Goal: Task Accomplishment & Management: Use online tool/utility

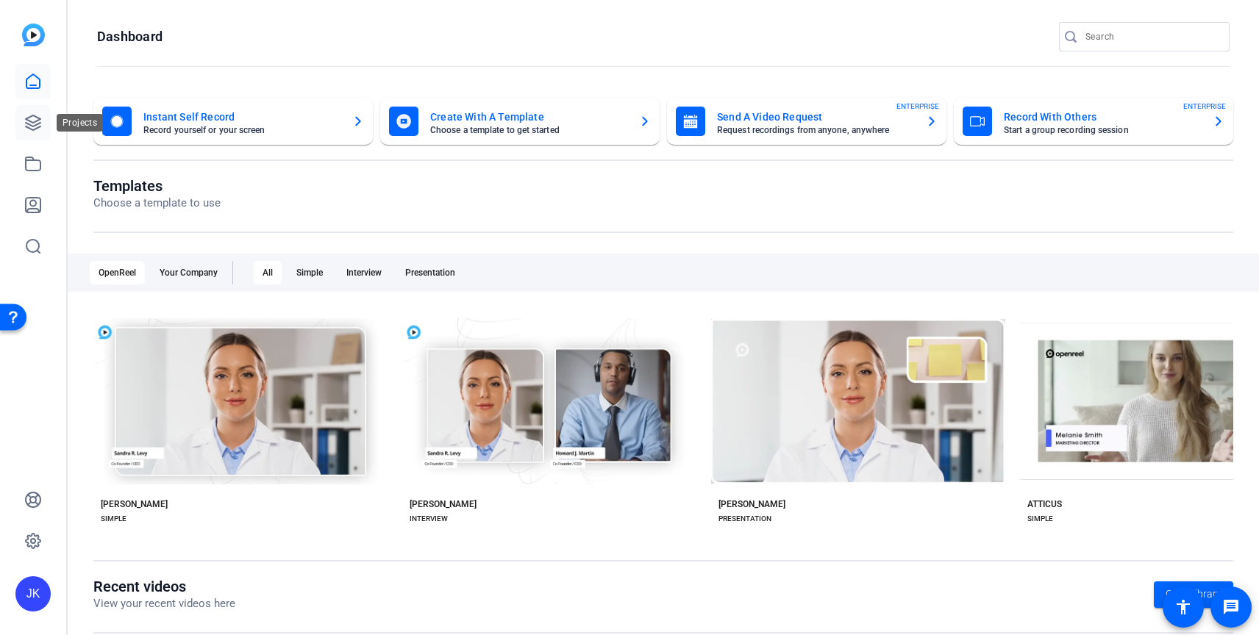
click at [40, 118] on icon at bounding box center [33, 122] width 15 height 15
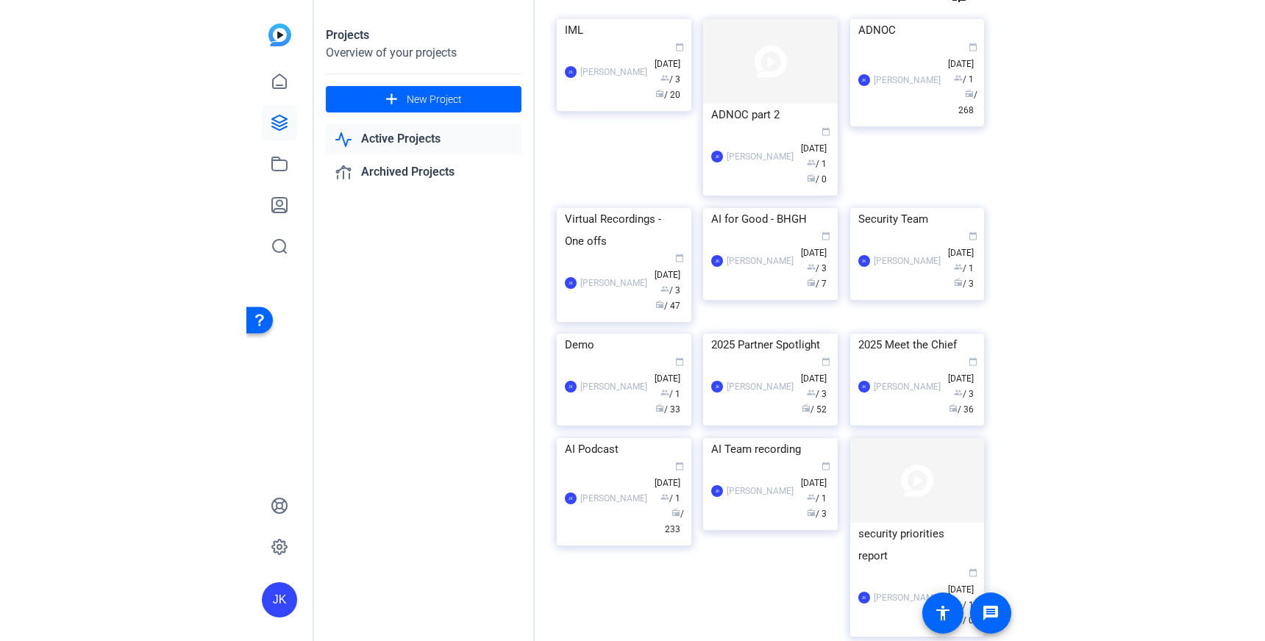
scroll to position [104, 0]
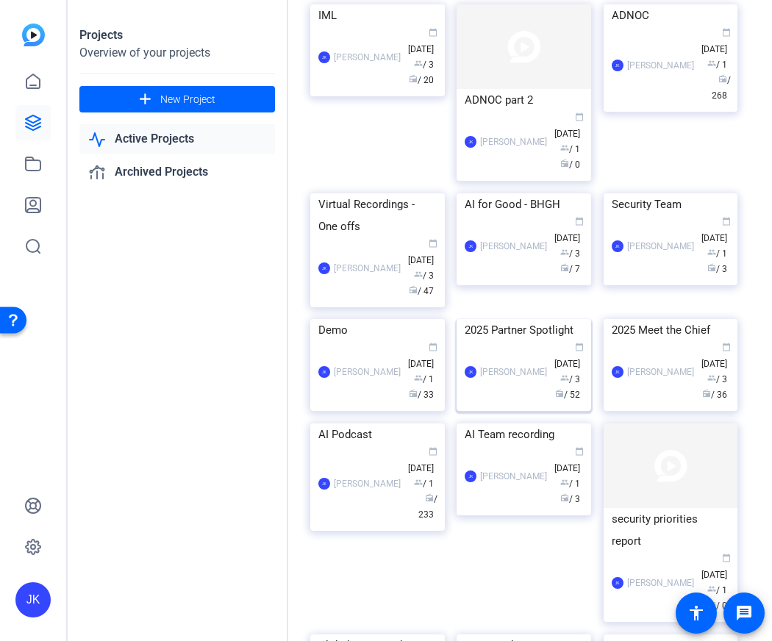
click at [527, 319] on img at bounding box center [524, 319] width 135 height 0
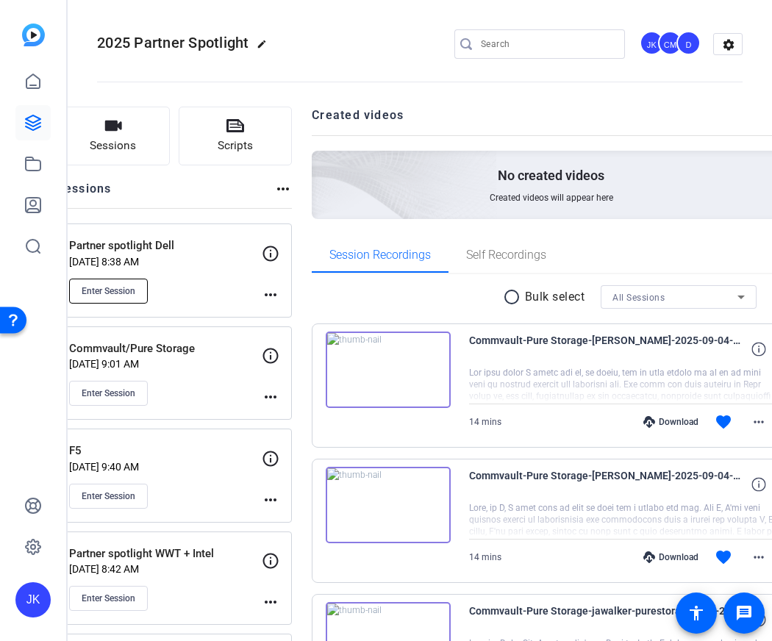
click at [135, 290] on span "Enter Session" at bounding box center [109, 291] width 54 height 12
click at [136, 140] on span "Sessions" at bounding box center [113, 145] width 46 height 17
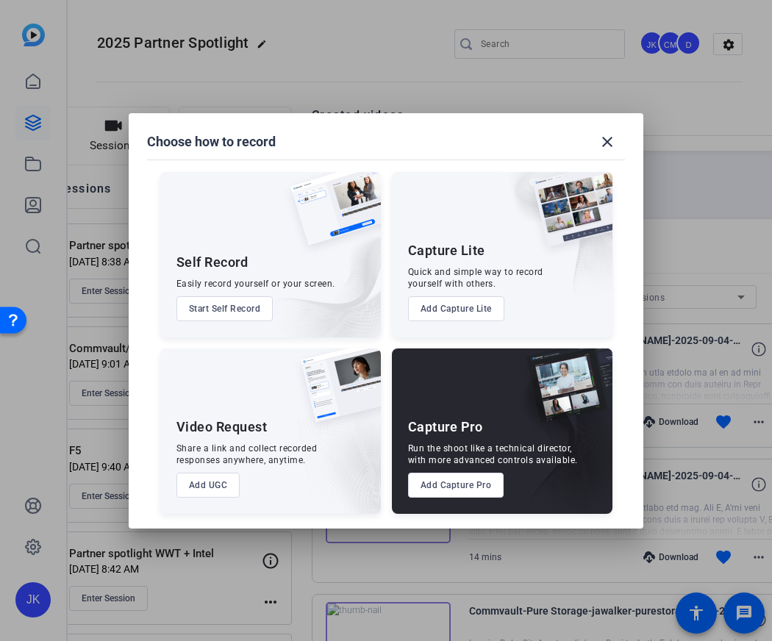
click at [458, 479] on button "Add Capture Pro" at bounding box center [456, 485] width 96 height 25
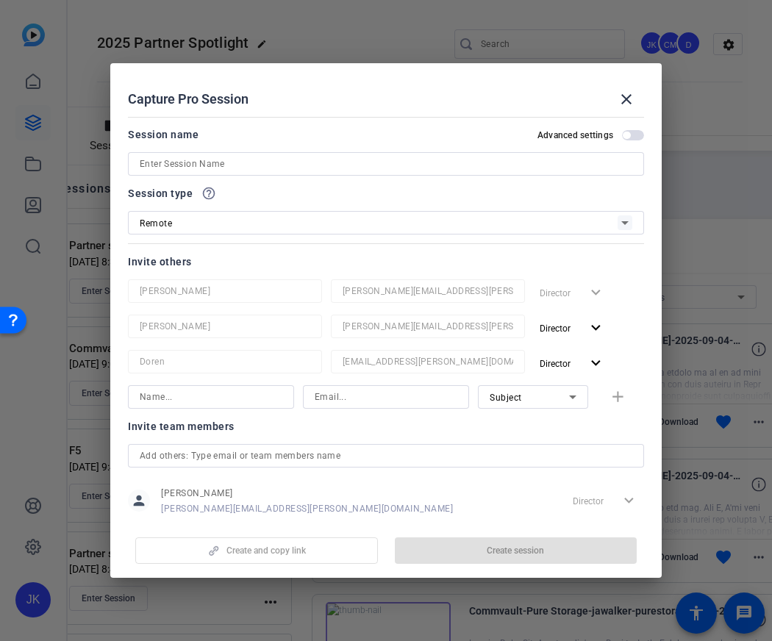
click at [443, 169] on input at bounding box center [386, 164] width 493 height 18
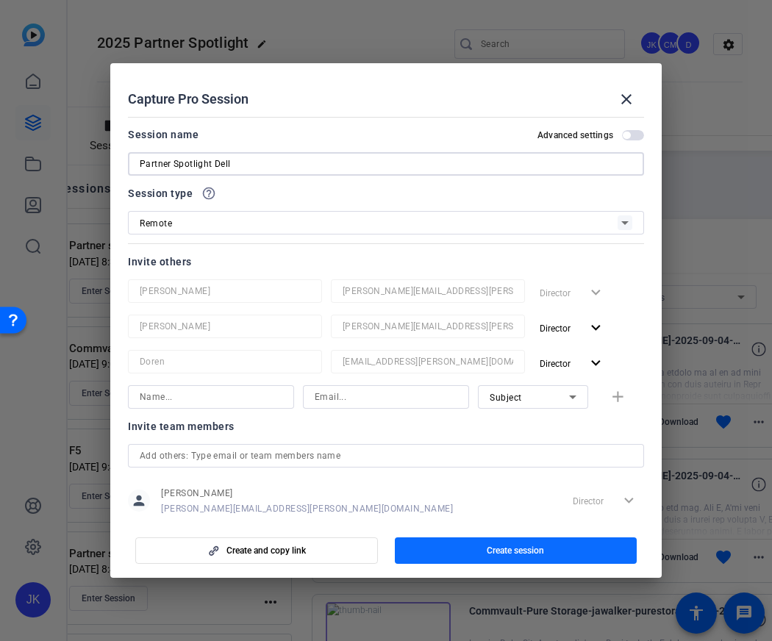
type input "Partner Spotlight Dell"
click at [523, 555] on span "Create session" at bounding box center [515, 551] width 57 height 12
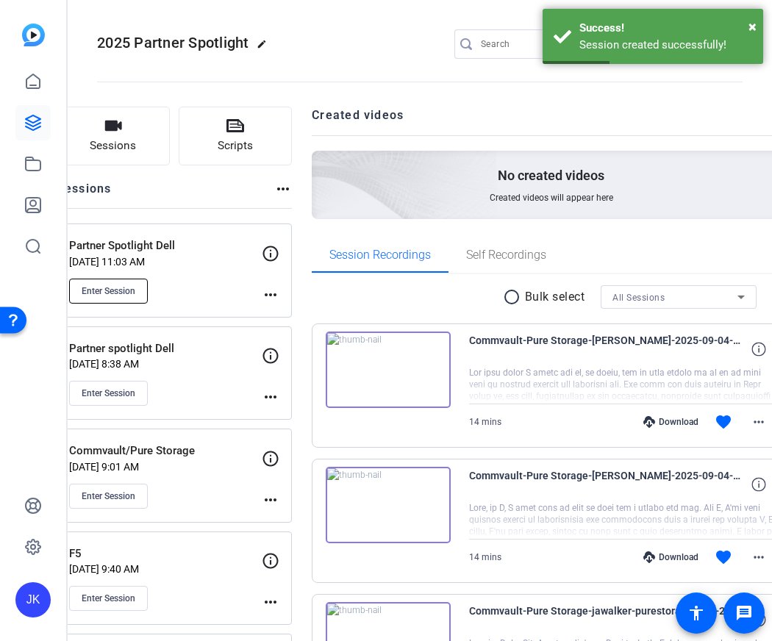
click at [148, 282] on button "Enter Session" at bounding box center [108, 291] width 79 height 25
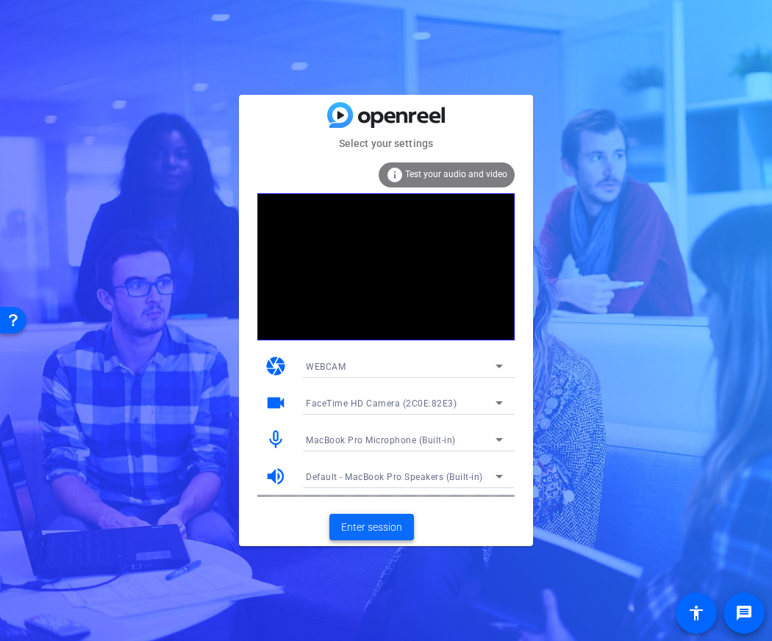
click at [367, 529] on span "Enter session" at bounding box center [371, 527] width 61 height 15
click at [365, 532] on mat-card-actions "Enter session" at bounding box center [386, 527] width 294 height 38
click at [364, 527] on span "Enter session" at bounding box center [371, 527] width 61 height 15
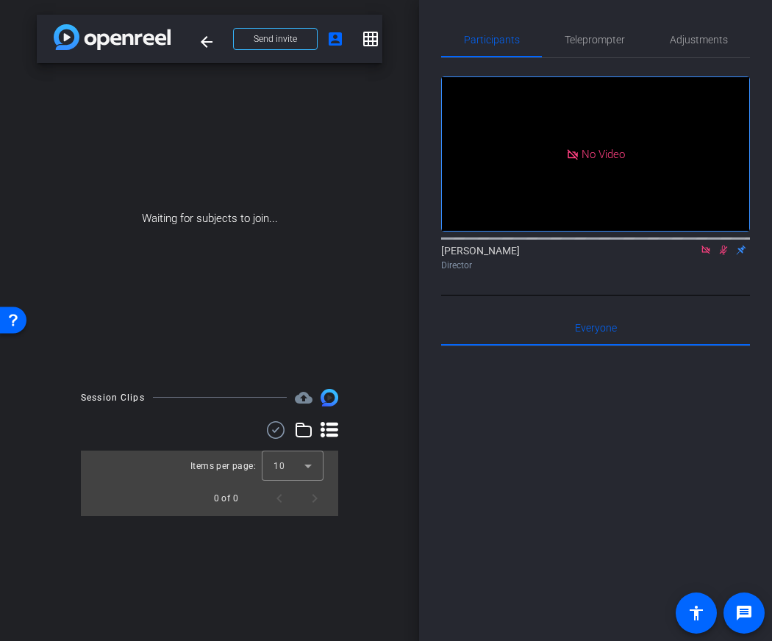
click at [720, 257] on mat-icon at bounding box center [724, 249] width 18 height 13
click at [698, 257] on mat-icon at bounding box center [706, 249] width 18 height 13
click at [287, 40] on span "Send invite" at bounding box center [275, 39] width 43 height 12
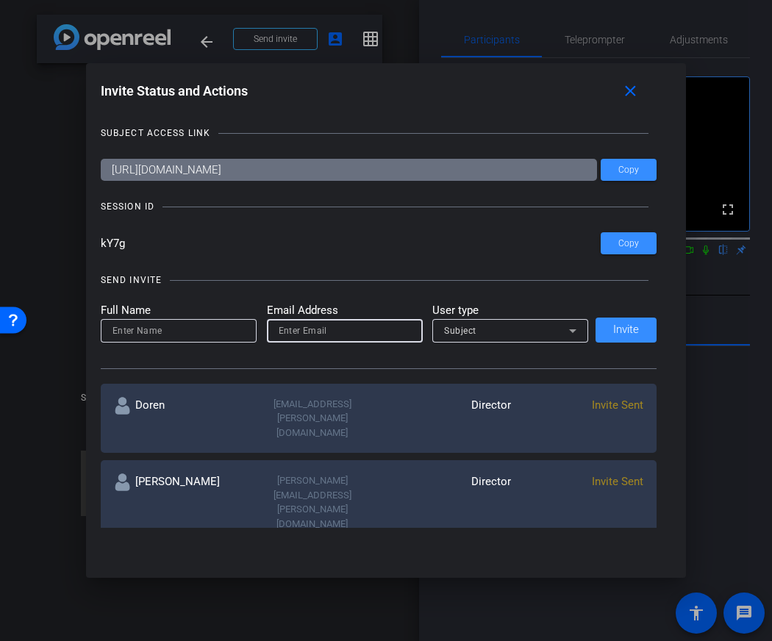
click at [299, 337] on input "email" at bounding box center [345, 331] width 132 height 18
paste input "[PERSON_NAME][EMAIL_ADDRESS][PERSON_NAME][DOMAIN_NAME]"
type input "[PERSON_NAME][EMAIL_ADDRESS][PERSON_NAME][DOMAIN_NAME]"
click at [178, 329] on input at bounding box center [178, 331] width 132 height 18
type input "[PERSON_NAME]"
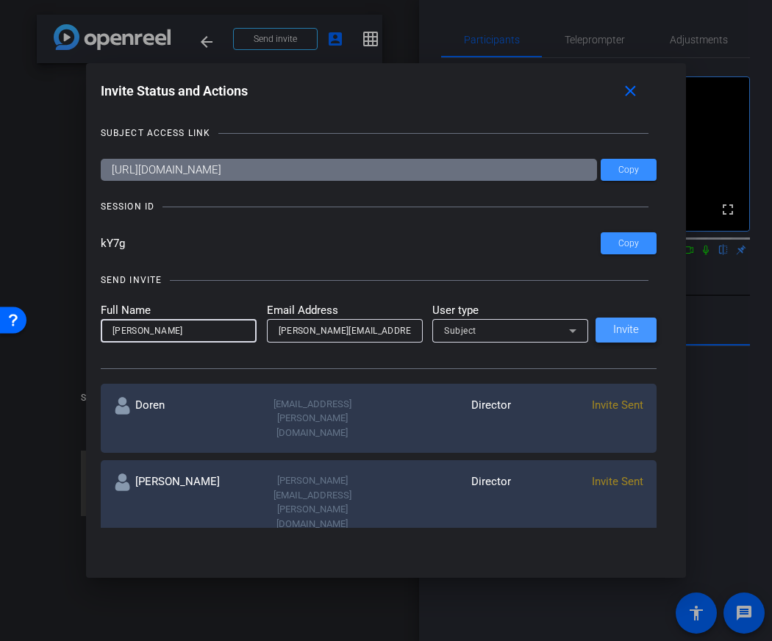
click at [646, 320] on span at bounding box center [626, 329] width 61 height 35
click at [337, 340] on div at bounding box center [345, 331] width 132 height 24
paste input "[PERSON_NAME][EMAIL_ADDRESS][PERSON_NAME][DOMAIN_NAME]"
type input "[PERSON_NAME][EMAIL_ADDRESS][PERSON_NAME][DOMAIN_NAME]"
click at [219, 333] on input at bounding box center [178, 331] width 132 height 18
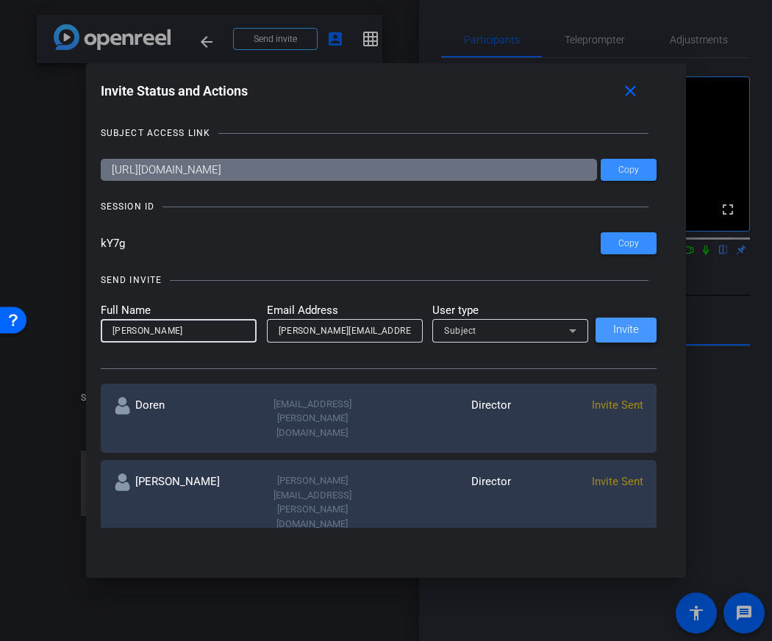
type input "[PERSON_NAME]"
click at [627, 330] on span "Invite" at bounding box center [626, 329] width 26 height 11
click at [366, 329] on input "email" at bounding box center [345, 331] width 132 height 18
paste input "[PERSON_NAME][EMAIL_ADDRESS][DOMAIN_NAME]"
type input "[PERSON_NAME][EMAIL_ADDRESS][DOMAIN_NAME]"
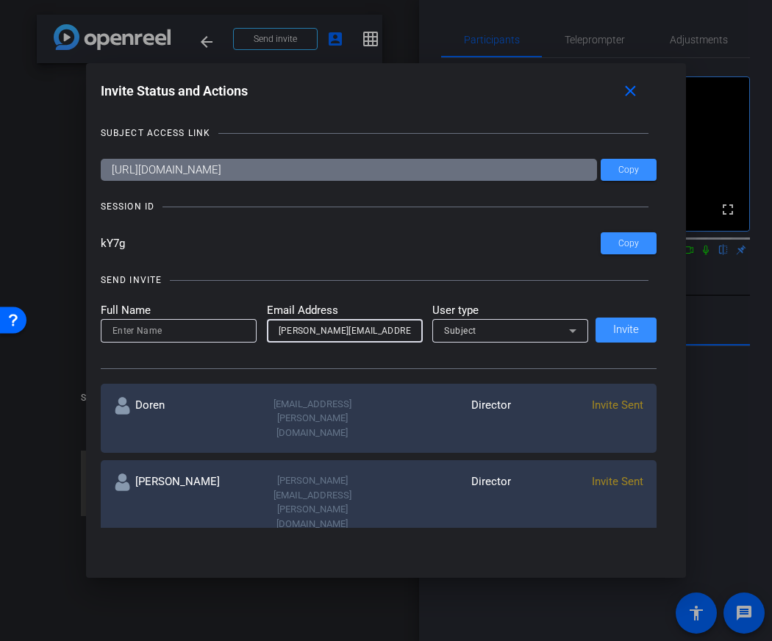
click at [217, 325] on input at bounding box center [178, 331] width 132 height 18
type input "[PERSON_NAME]"
click at [626, 318] on span at bounding box center [626, 329] width 61 height 35
click at [326, 340] on div at bounding box center [345, 331] width 132 height 24
click at [315, 334] on input "email" at bounding box center [345, 331] width 132 height 18
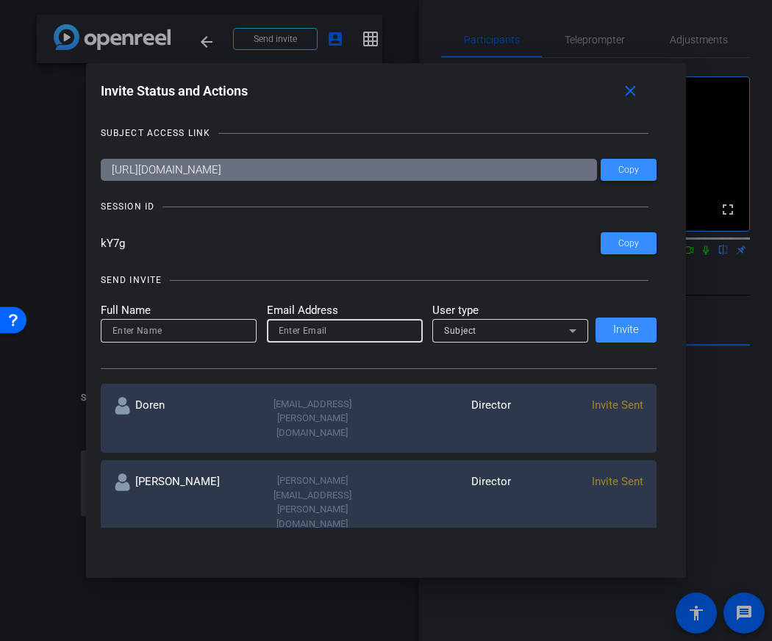
paste input "[PERSON_NAME][EMAIL_ADDRESS][PERSON_NAME][DOMAIN_NAME]"
type input "[PERSON_NAME][EMAIL_ADDRESS][PERSON_NAME][DOMAIN_NAME]"
click at [215, 332] on input at bounding box center [178, 331] width 132 height 18
type input "[PERSON_NAME]"
click at [512, 340] on div "Subject" at bounding box center [510, 331] width 132 height 24
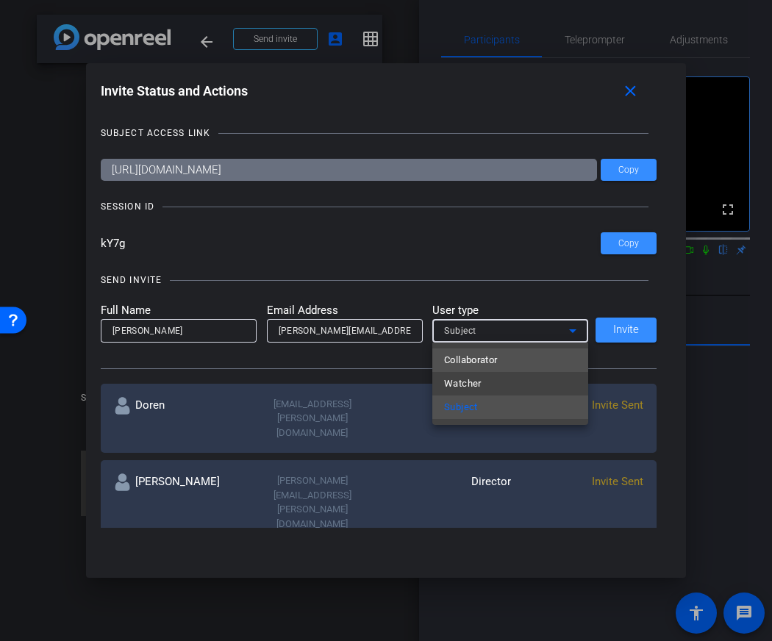
click at [499, 363] on mat-option "Collaborator" at bounding box center [510, 360] width 156 height 24
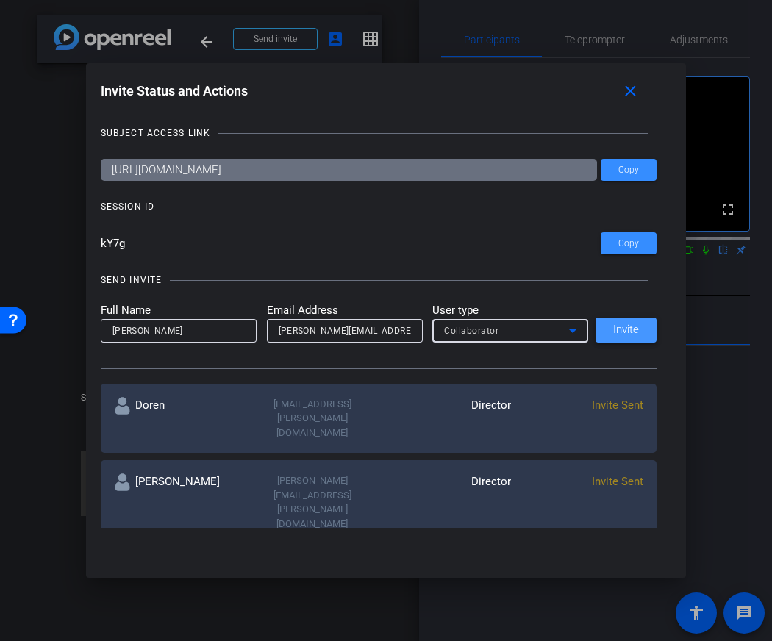
click at [600, 328] on span at bounding box center [626, 329] width 61 height 35
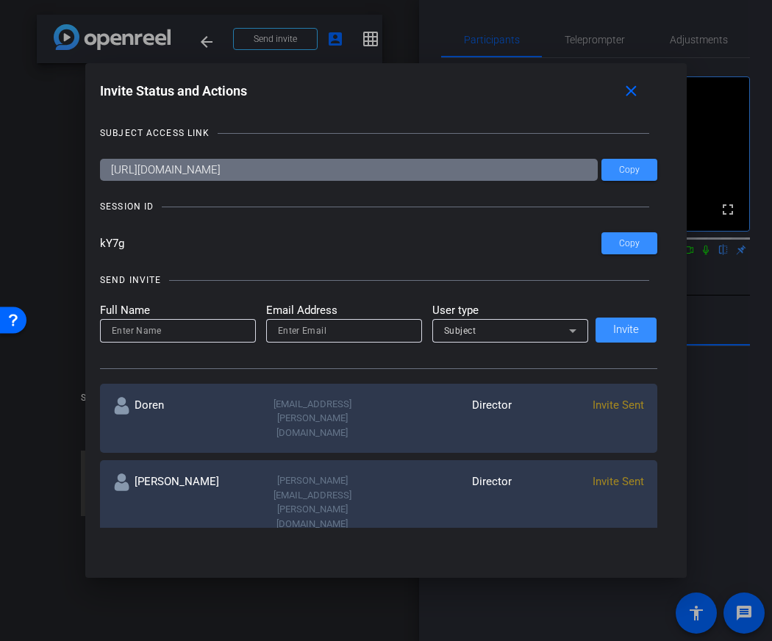
click at [338, 334] on input "email" at bounding box center [344, 331] width 132 height 18
paste input "[PERSON_NAME][EMAIL_ADDRESS][PERSON_NAME][DOMAIN_NAME]"
type input "[PERSON_NAME][EMAIL_ADDRESS][PERSON_NAME][DOMAIN_NAME]"
click at [240, 337] on input at bounding box center [178, 331] width 132 height 18
type input "[PERSON_NAME]"
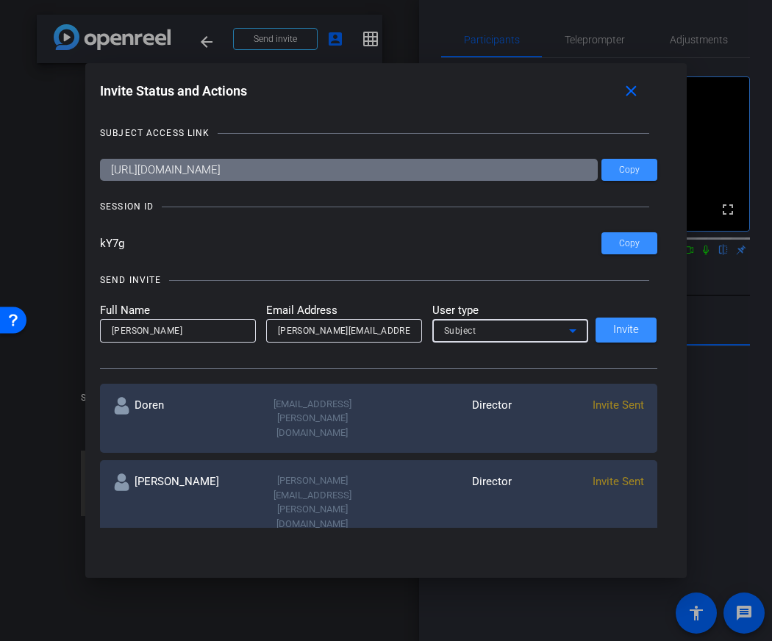
click at [491, 329] on div "Subject" at bounding box center [506, 330] width 125 height 18
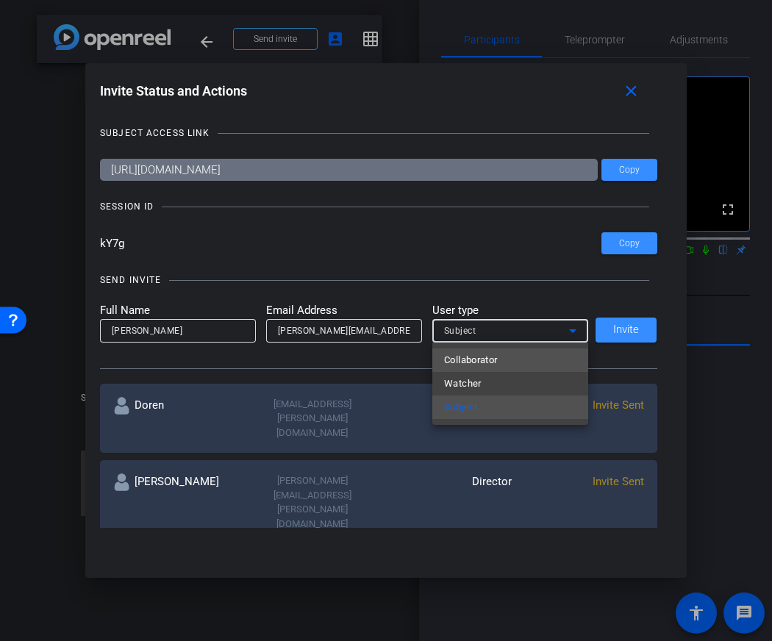
click at [488, 357] on span "Collaborator" at bounding box center [471, 360] width 54 height 18
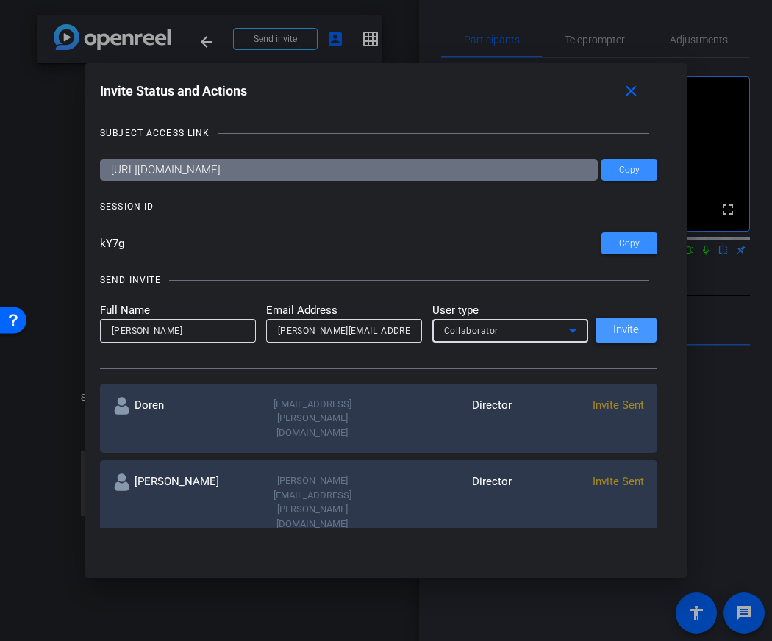
click at [596, 335] on span at bounding box center [626, 329] width 61 height 35
click at [338, 334] on input "email" at bounding box center [344, 331] width 132 height 18
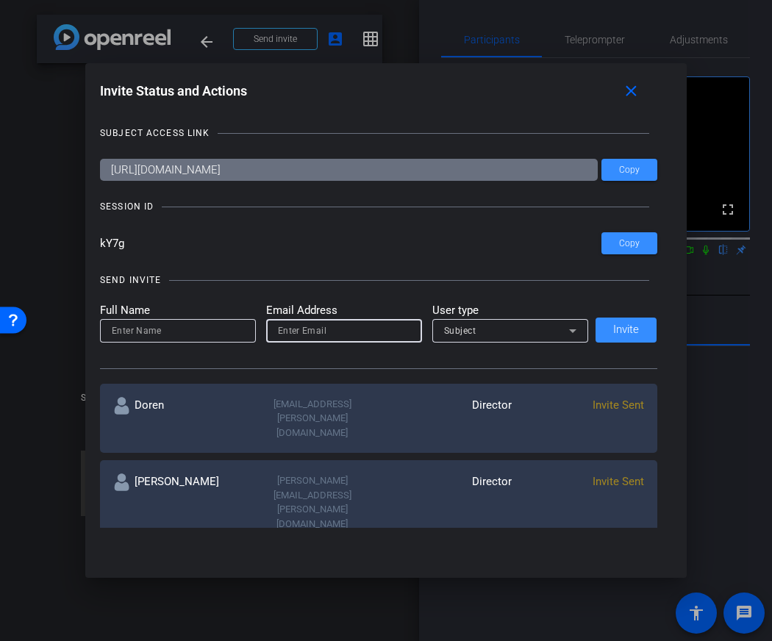
click at [338, 334] on input "email" at bounding box center [344, 331] width 132 height 18
paste input "[PERSON_NAME][EMAIL_ADDRESS][DOMAIN_NAME]"
type input "[PERSON_NAME][EMAIL_ADDRESS][DOMAIN_NAME]"
click at [191, 334] on input at bounding box center [178, 331] width 132 height 18
type input "[PERSON_NAME]"
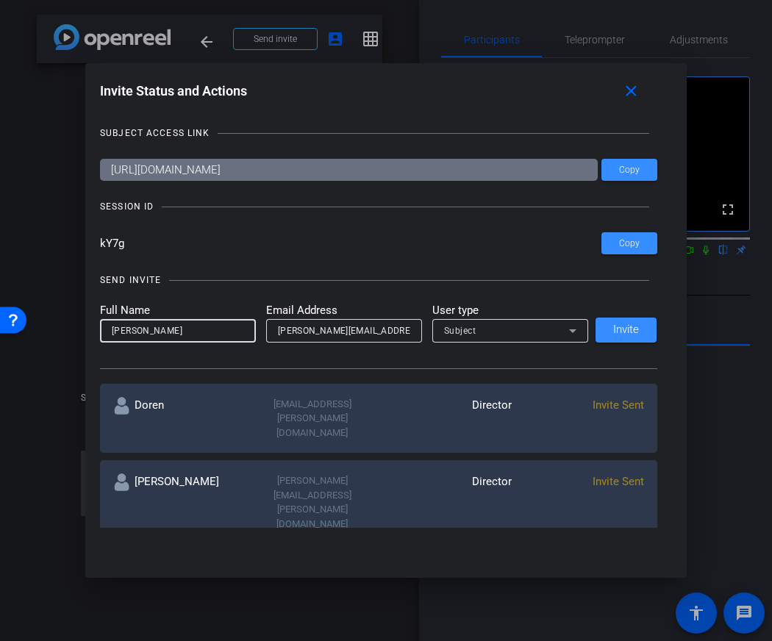
click at [573, 327] on icon at bounding box center [573, 331] width 18 height 18
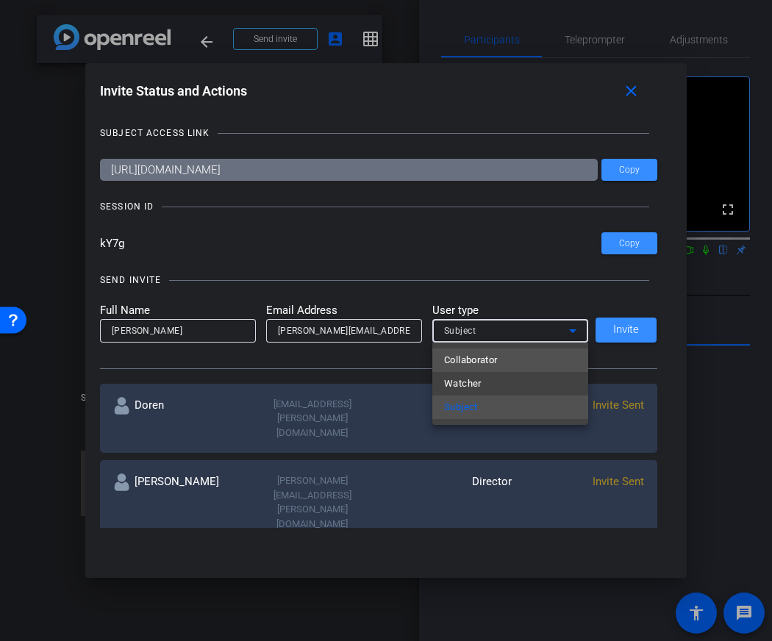
click at [541, 354] on mat-option "Collaborator" at bounding box center [510, 360] width 156 height 24
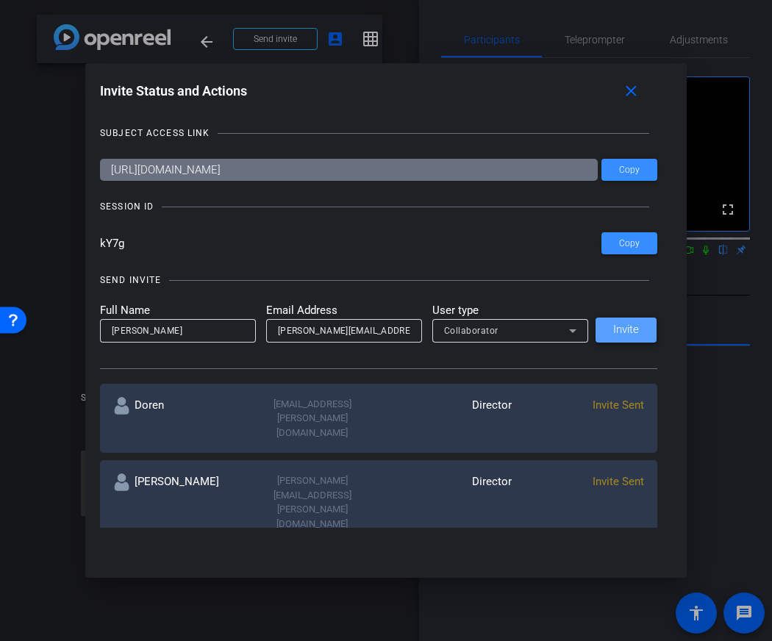
click at [608, 335] on span at bounding box center [626, 329] width 61 height 35
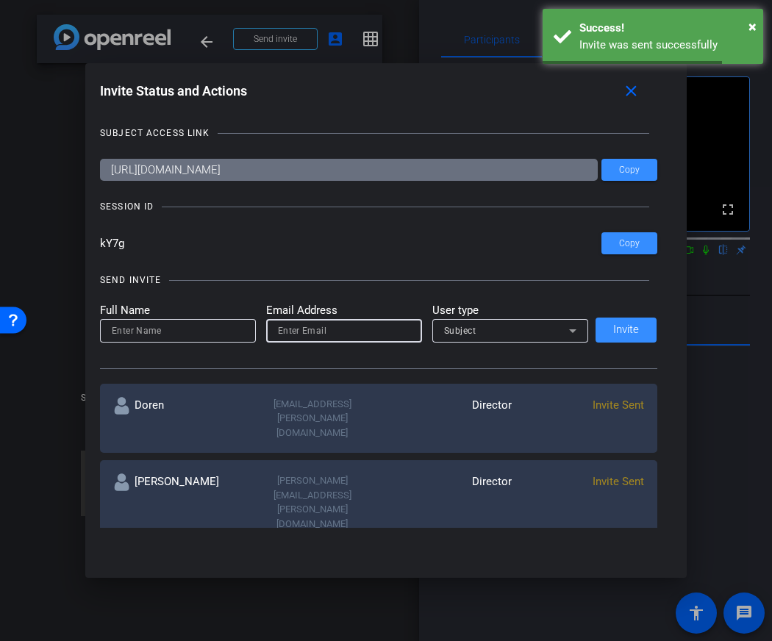
click at [295, 327] on input "email" at bounding box center [344, 331] width 132 height 18
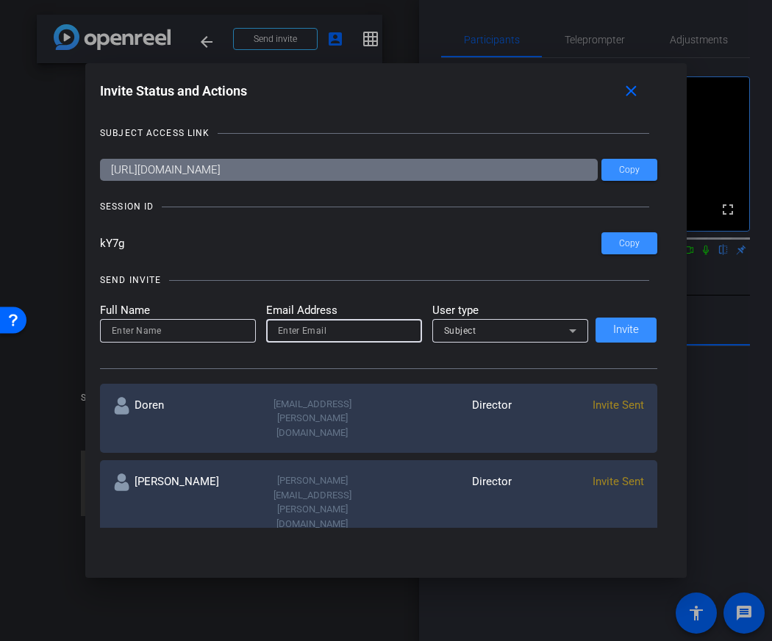
paste input "[EMAIL_ADDRESS][PERSON_NAME][DOMAIN_NAME]"
type input "[EMAIL_ADDRESS][PERSON_NAME][DOMAIN_NAME]"
click at [167, 334] on input at bounding box center [178, 331] width 132 height 18
type input "[PERSON_NAME]"
click at [565, 332] on icon at bounding box center [573, 331] width 18 height 18
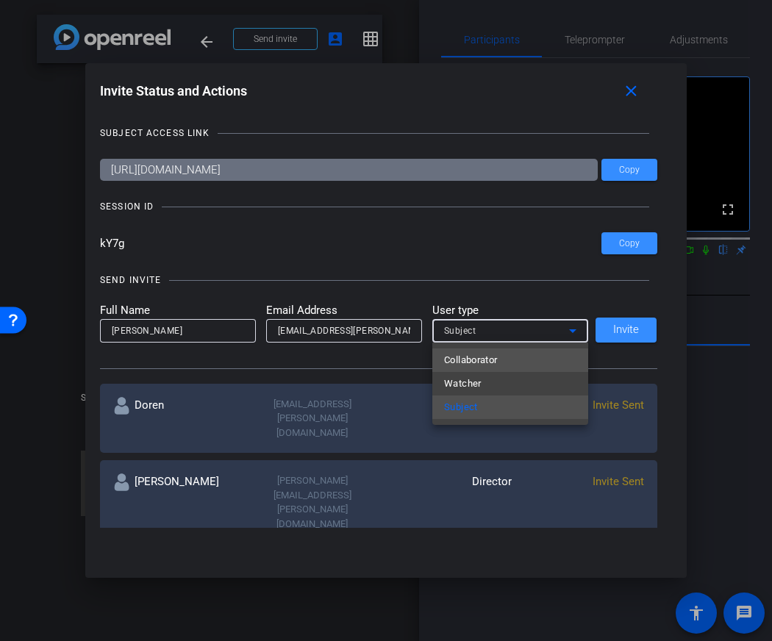
click at [537, 354] on mat-option "Collaborator" at bounding box center [510, 360] width 156 height 24
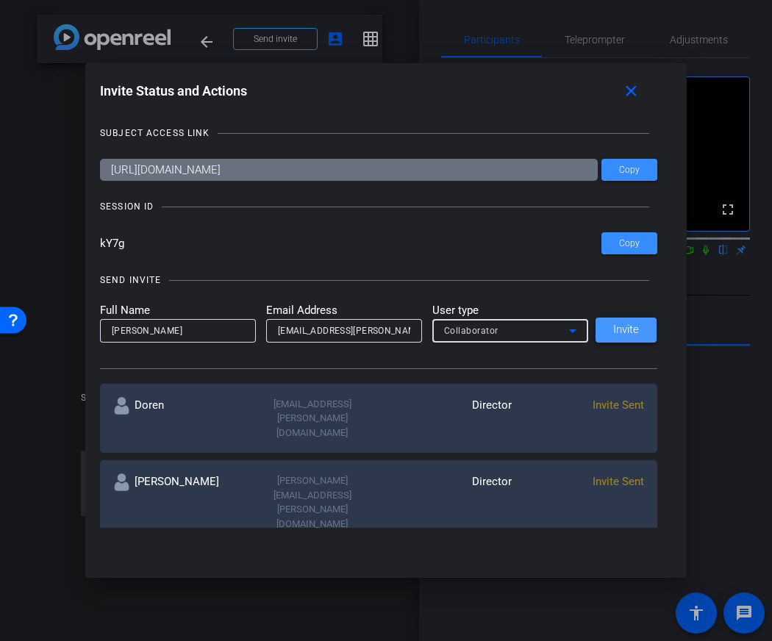
click at [607, 335] on span at bounding box center [626, 329] width 61 height 35
click at [698, 133] on div at bounding box center [386, 320] width 772 height 641
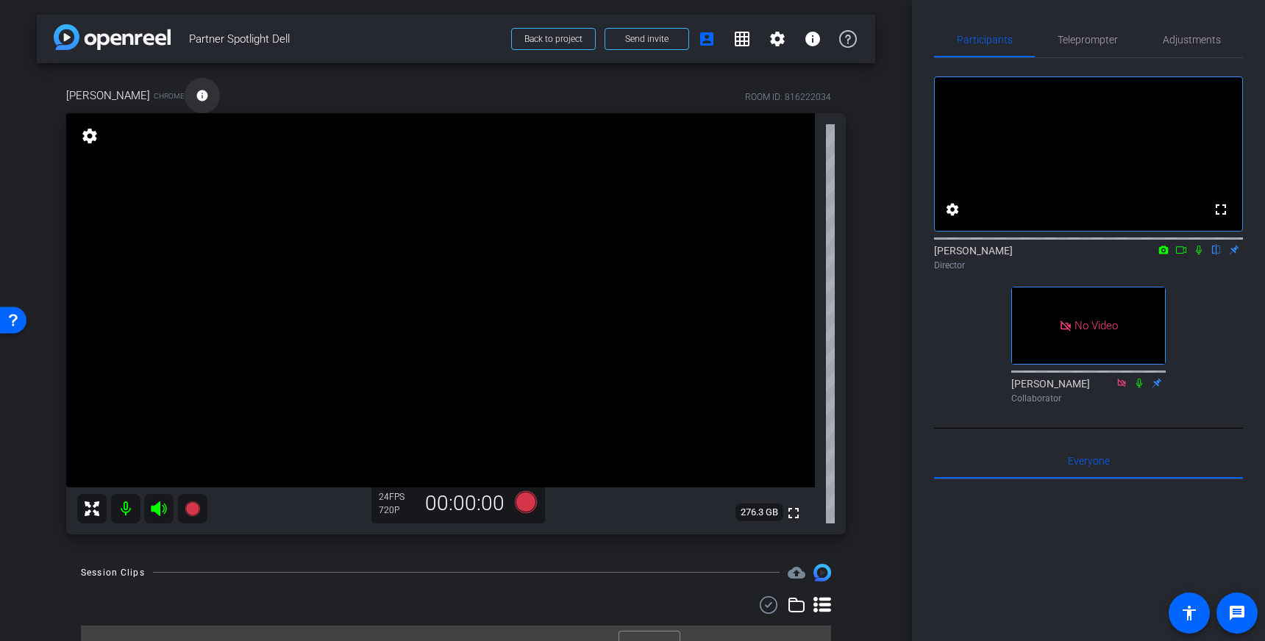
click at [196, 90] on mat-icon "info" at bounding box center [202, 95] width 13 height 13
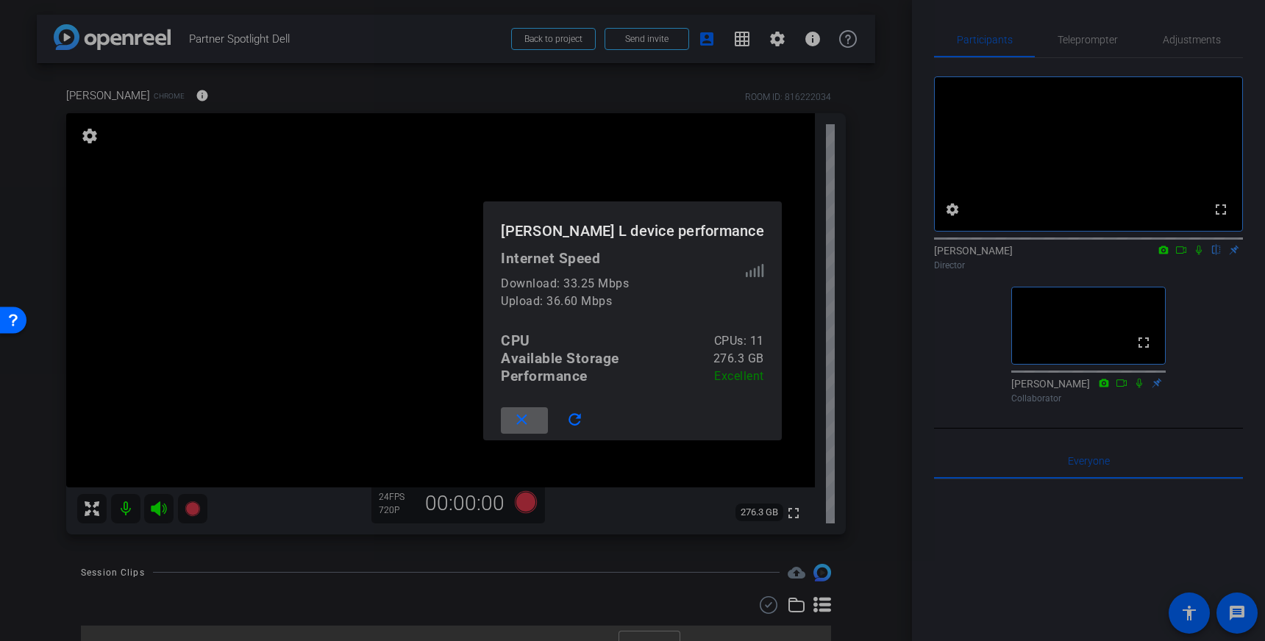
click at [771, 234] on div at bounding box center [632, 320] width 1265 height 641
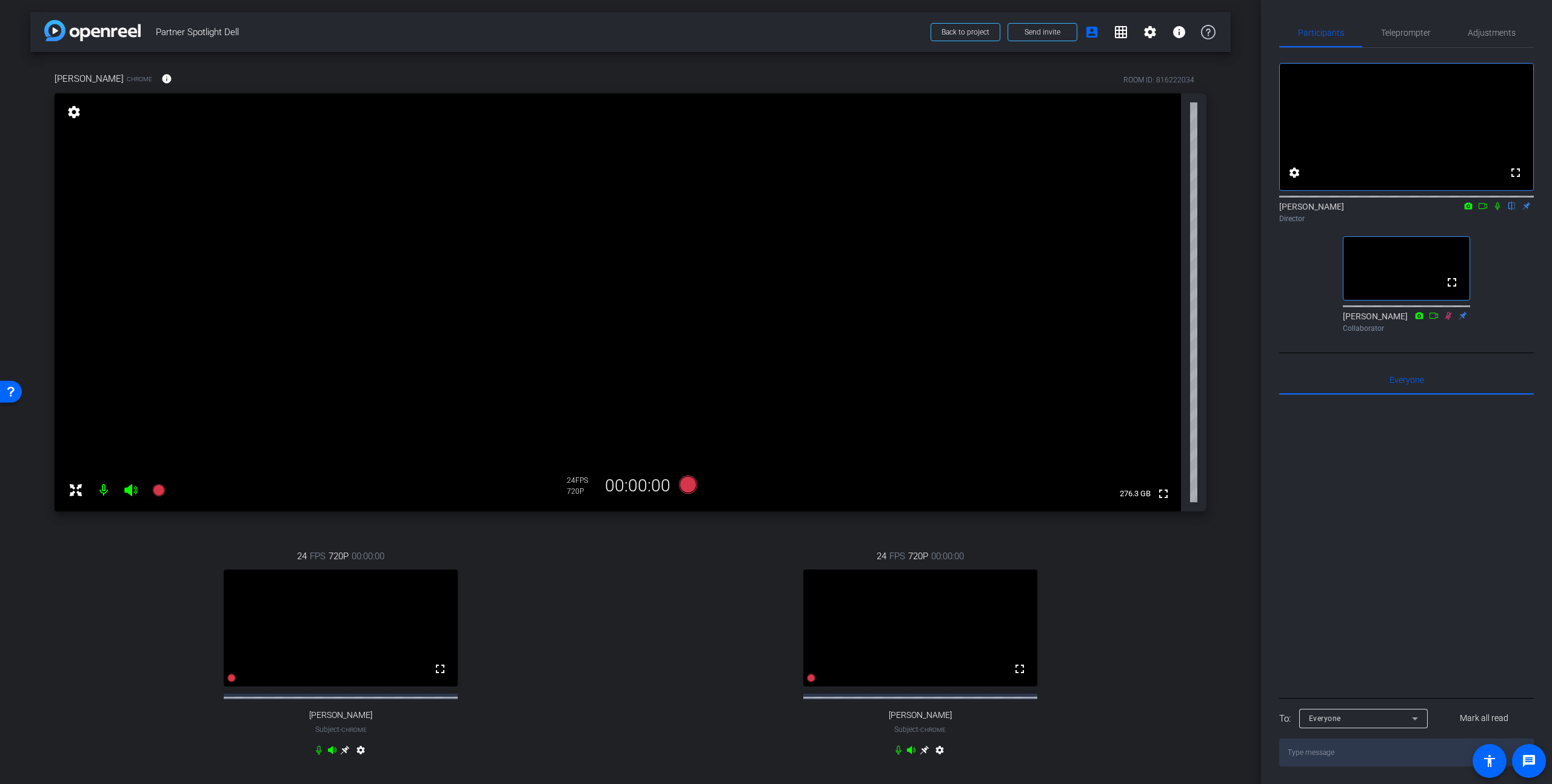
click at [347, 528] on icon at bounding box center [345, 750] width 9 height 9
click at [162, 77] on mat-icon "info" at bounding box center [167, 78] width 11 height 11
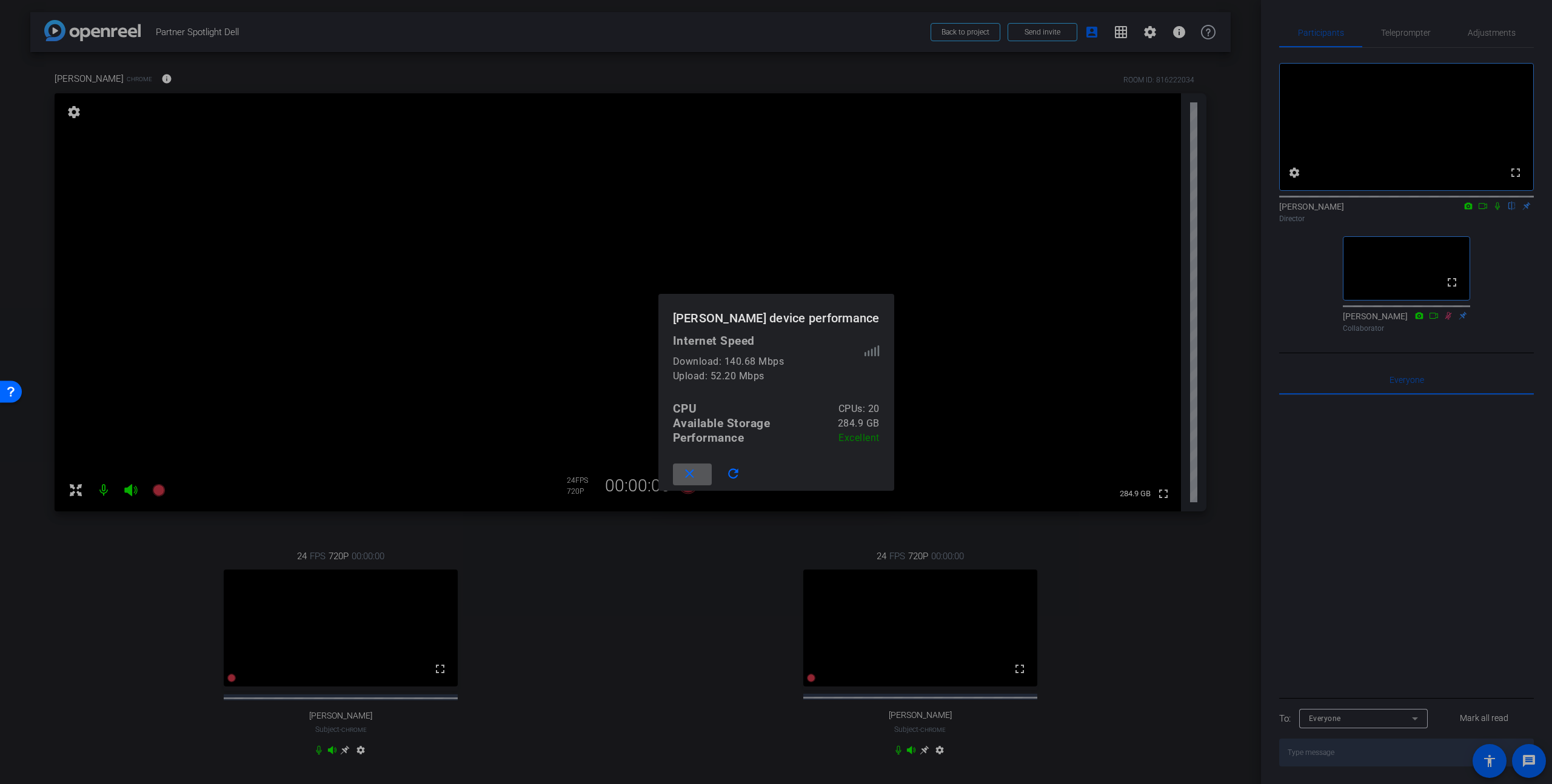
click at [636, 472] on span at bounding box center [692, 474] width 39 height 29
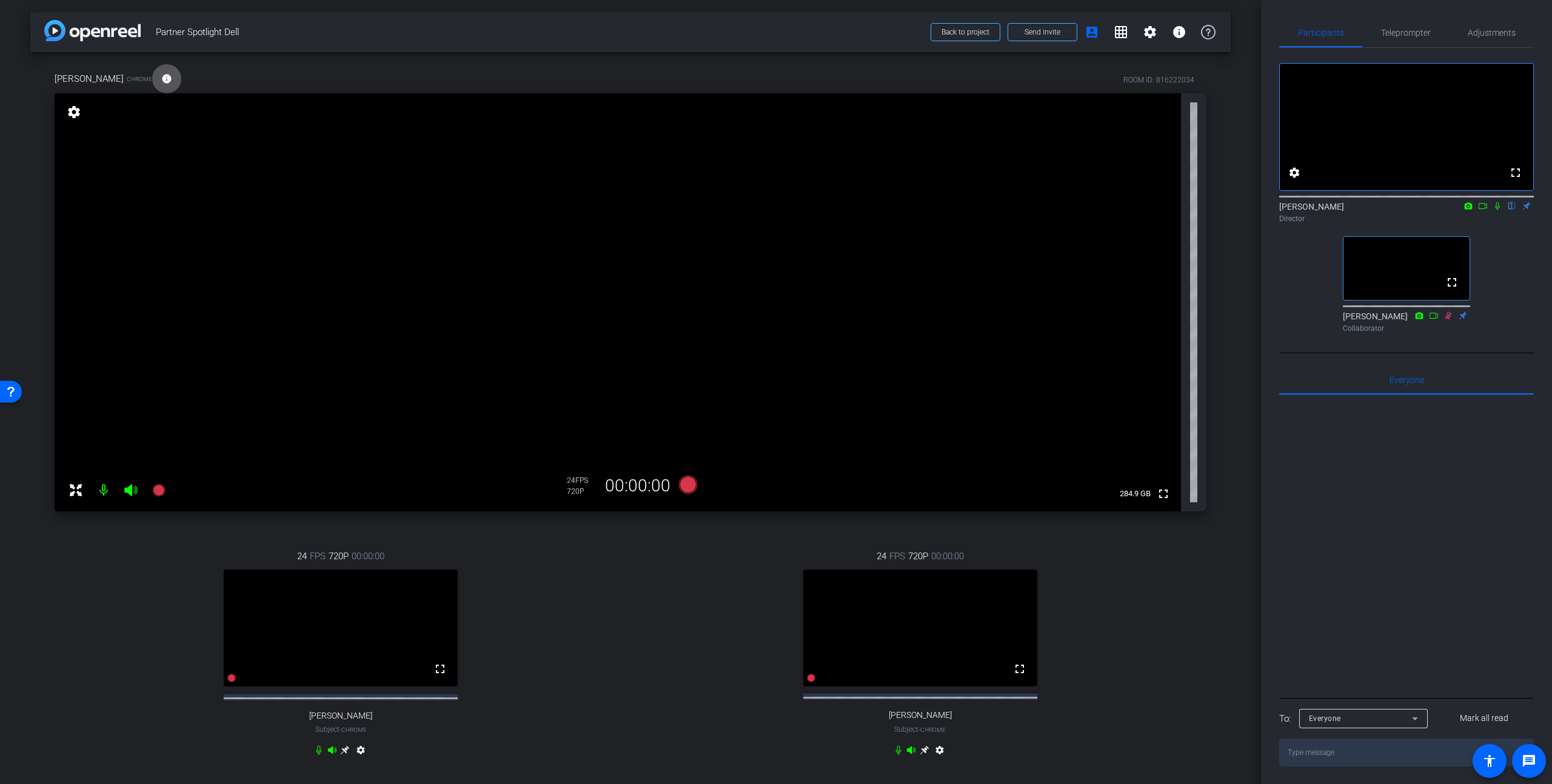
click at [636, 528] on icon at bounding box center [924, 750] width 9 height 9
click at [153, 81] on span at bounding box center [167, 78] width 29 height 29
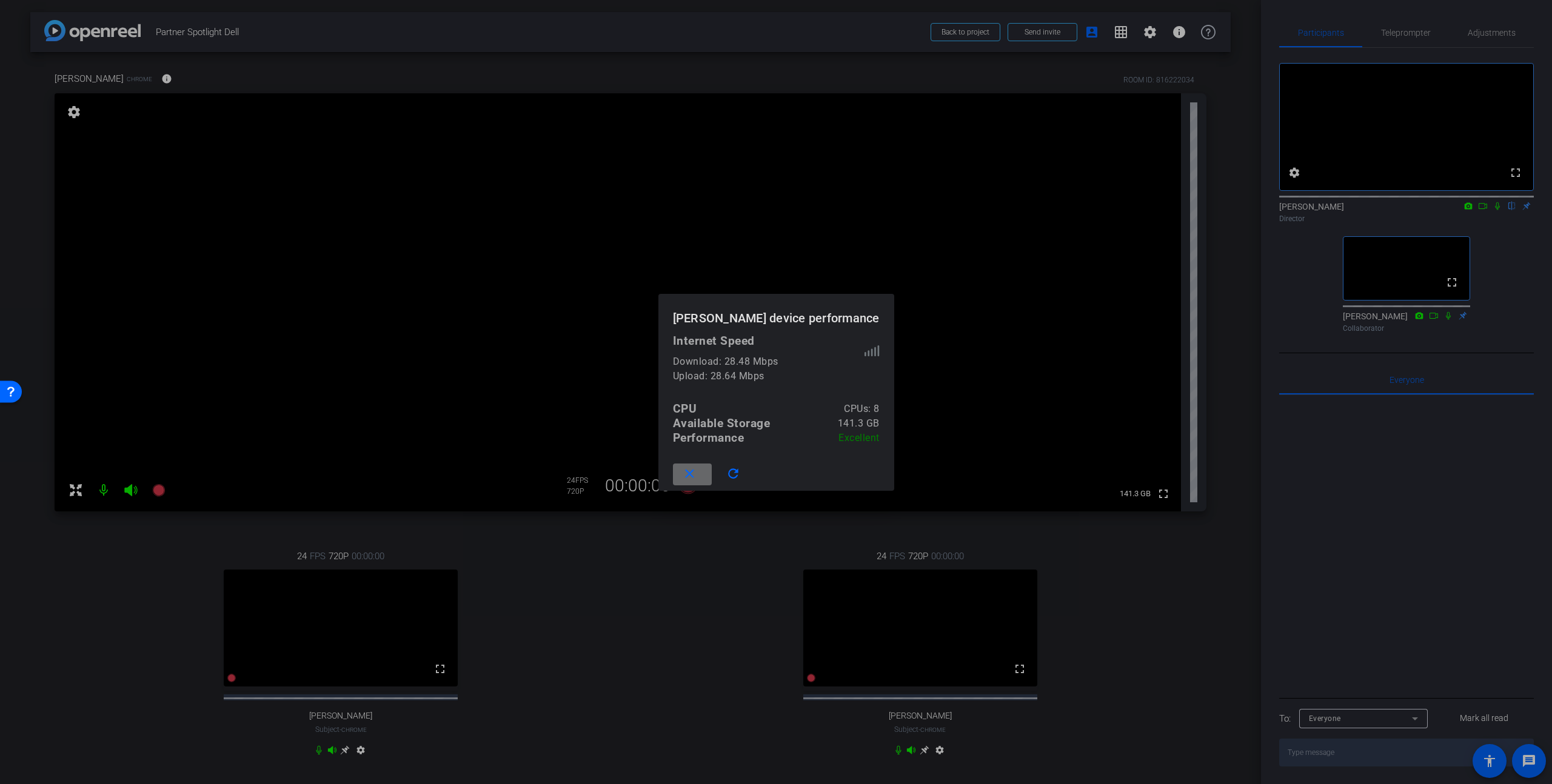
click at [636, 473] on mat-icon "close" at bounding box center [689, 474] width 15 height 15
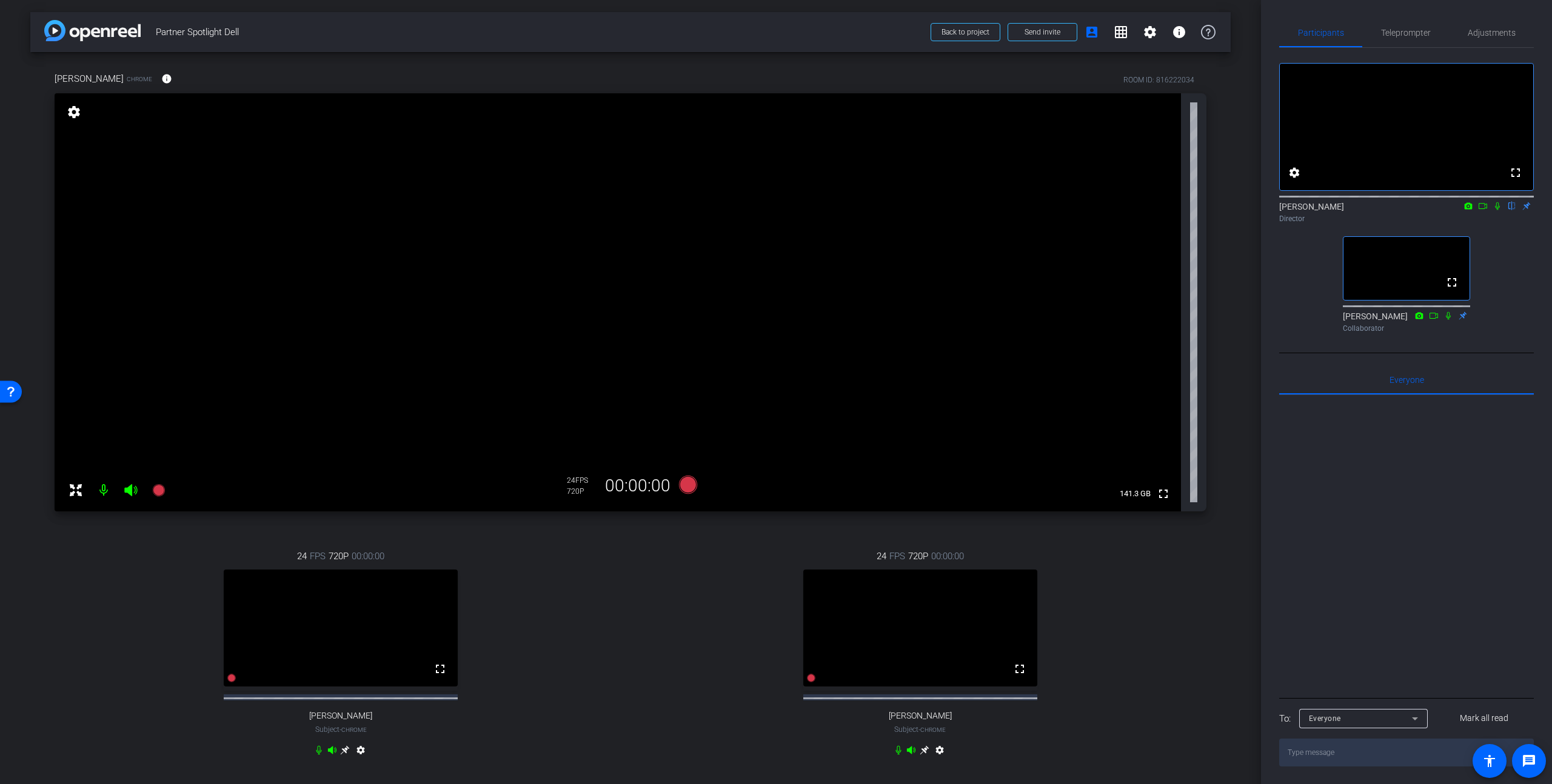
click at [636, 528] on icon at bounding box center [924, 750] width 9 height 9
click at [153, 80] on span at bounding box center [167, 78] width 29 height 29
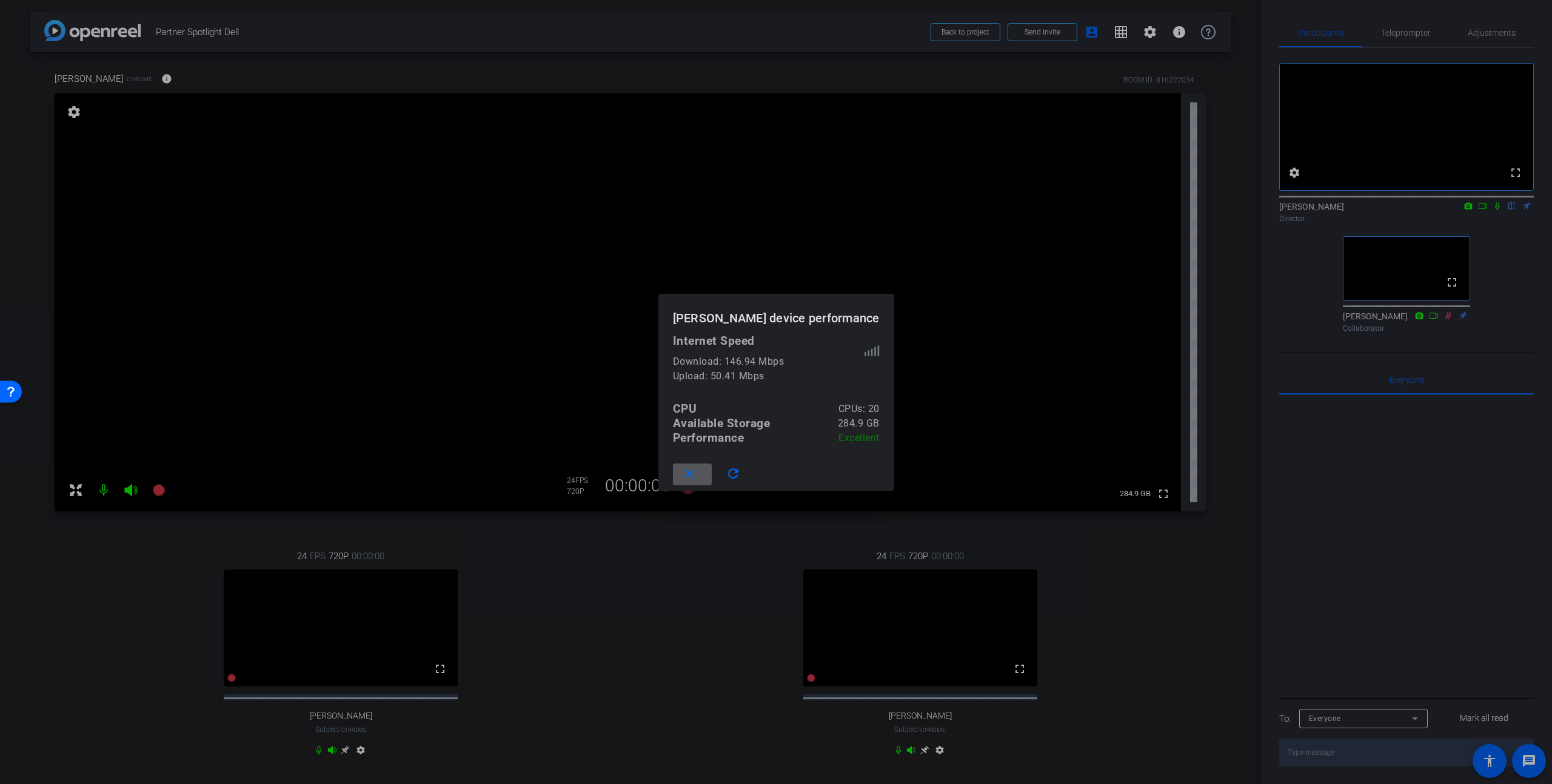
click at [636, 470] on mat-icon "close" at bounding box center [689, 474] width 15 height 15
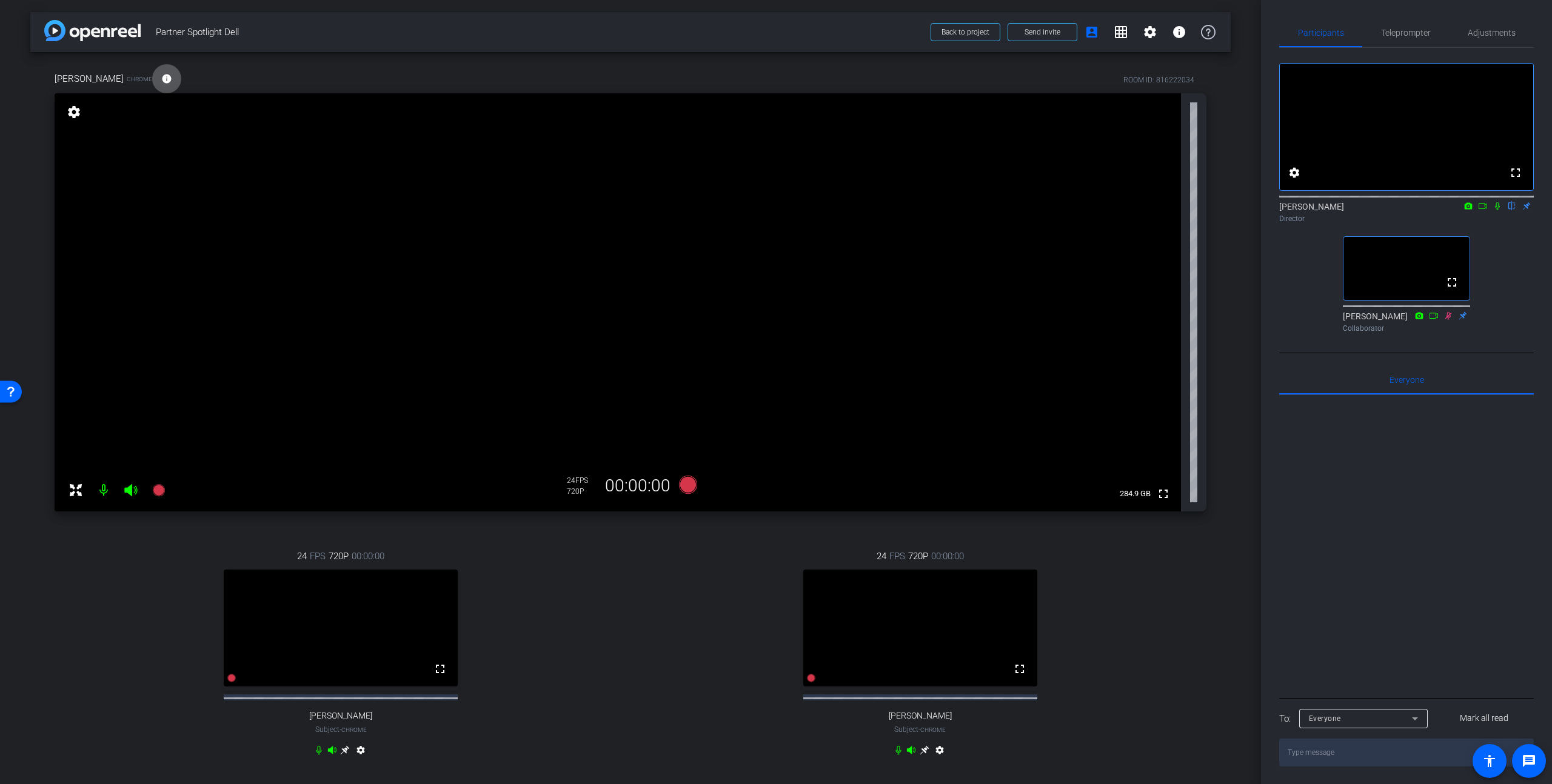
click at [636, 528] on icon at bounding box center [924, 750] width 9 height 9
click at [636, 32] on mat-icon "settings" at bounding box center [1150, 32] width 15 height 15
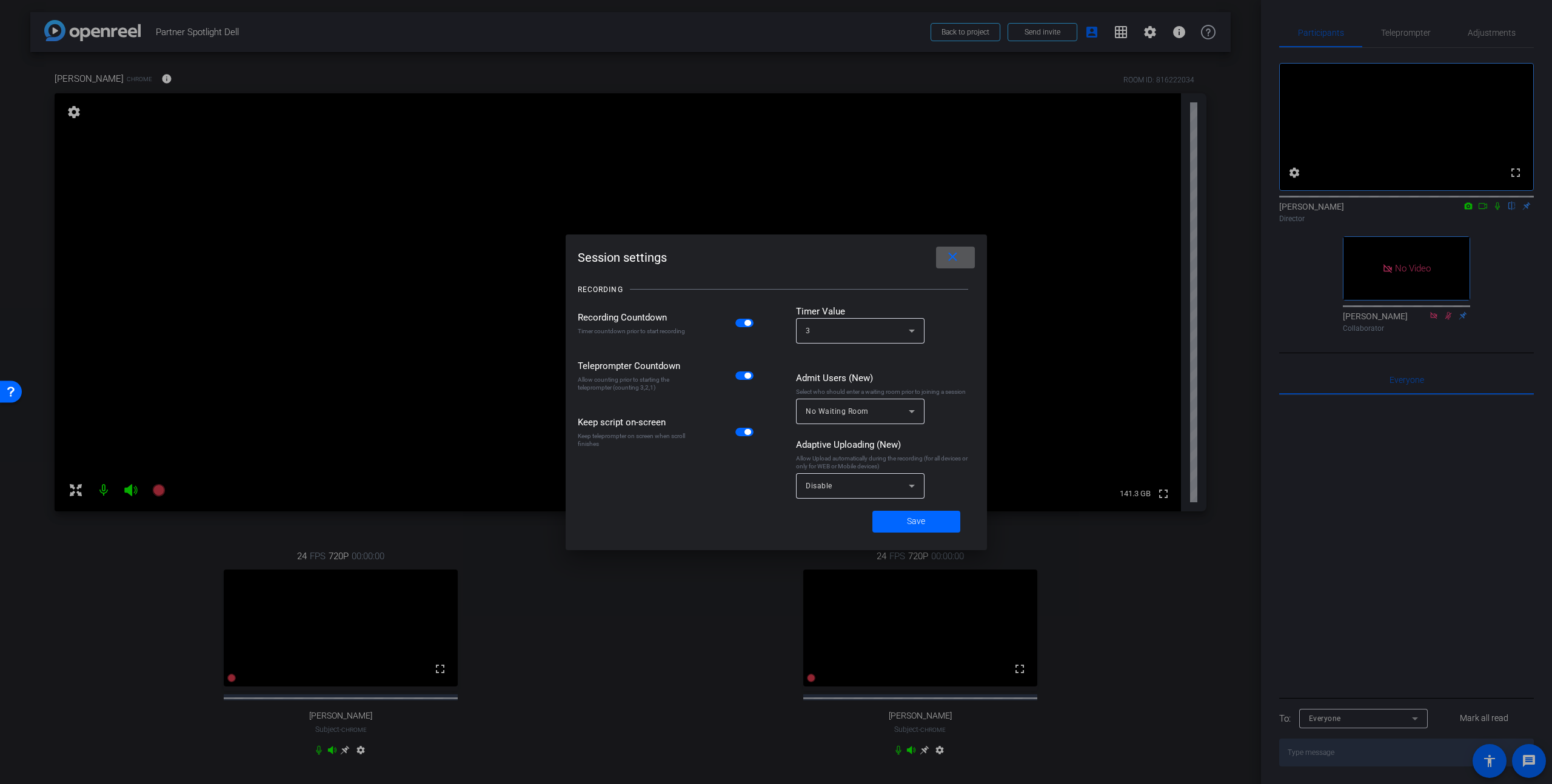
click at [636, 483] on div "Disable" at bounding box center [857, 486] width 103 height 15
click at [636, 509] on mat-option "All Devices" at bounding box center [860, 514] width 129 height 20
click at [636, 523] on span at bounding box center [916, 521] width 88 height 29
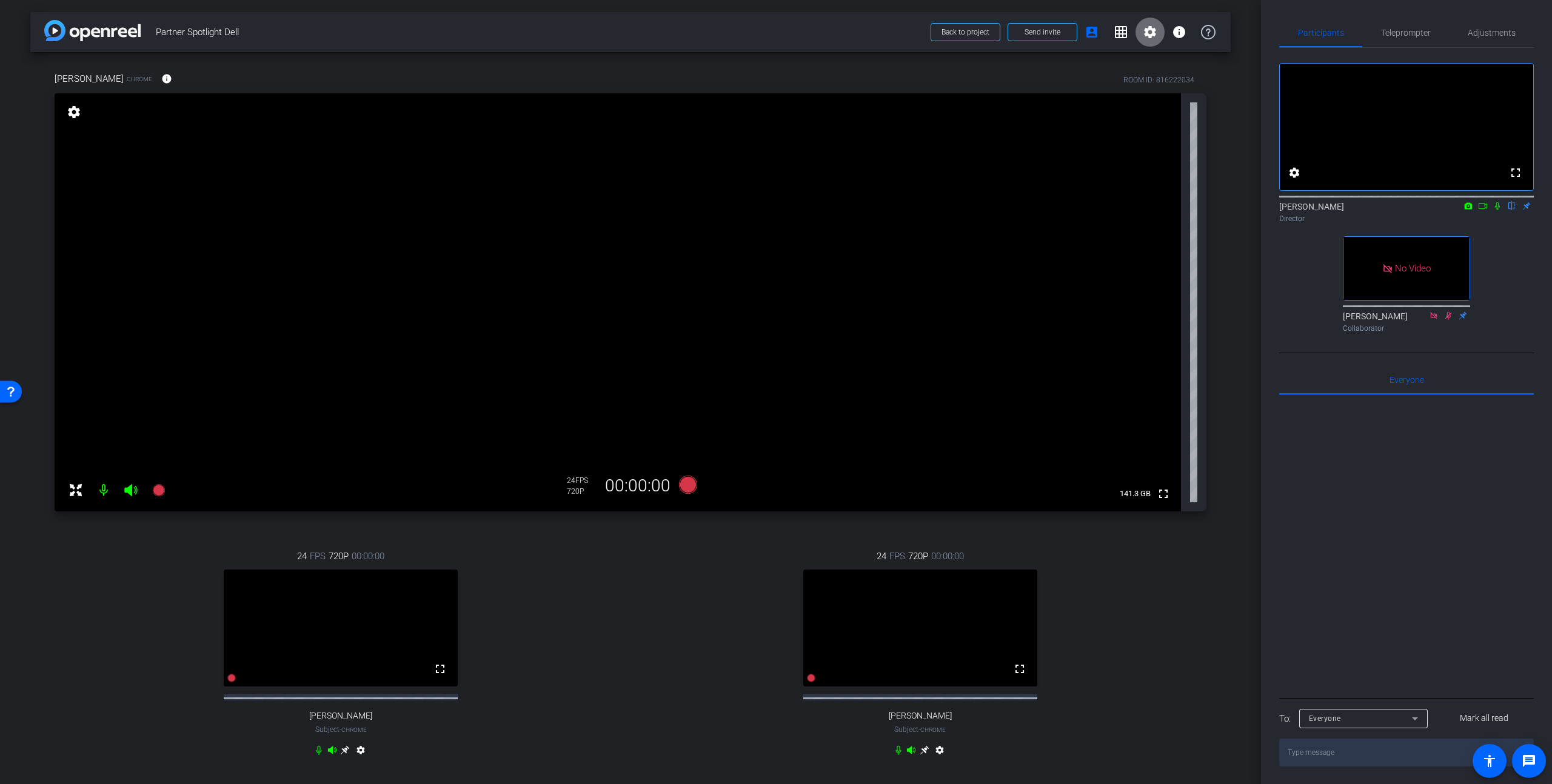
click at [636, 35] on span at bounding box center [1150, 31] width 29 height 29
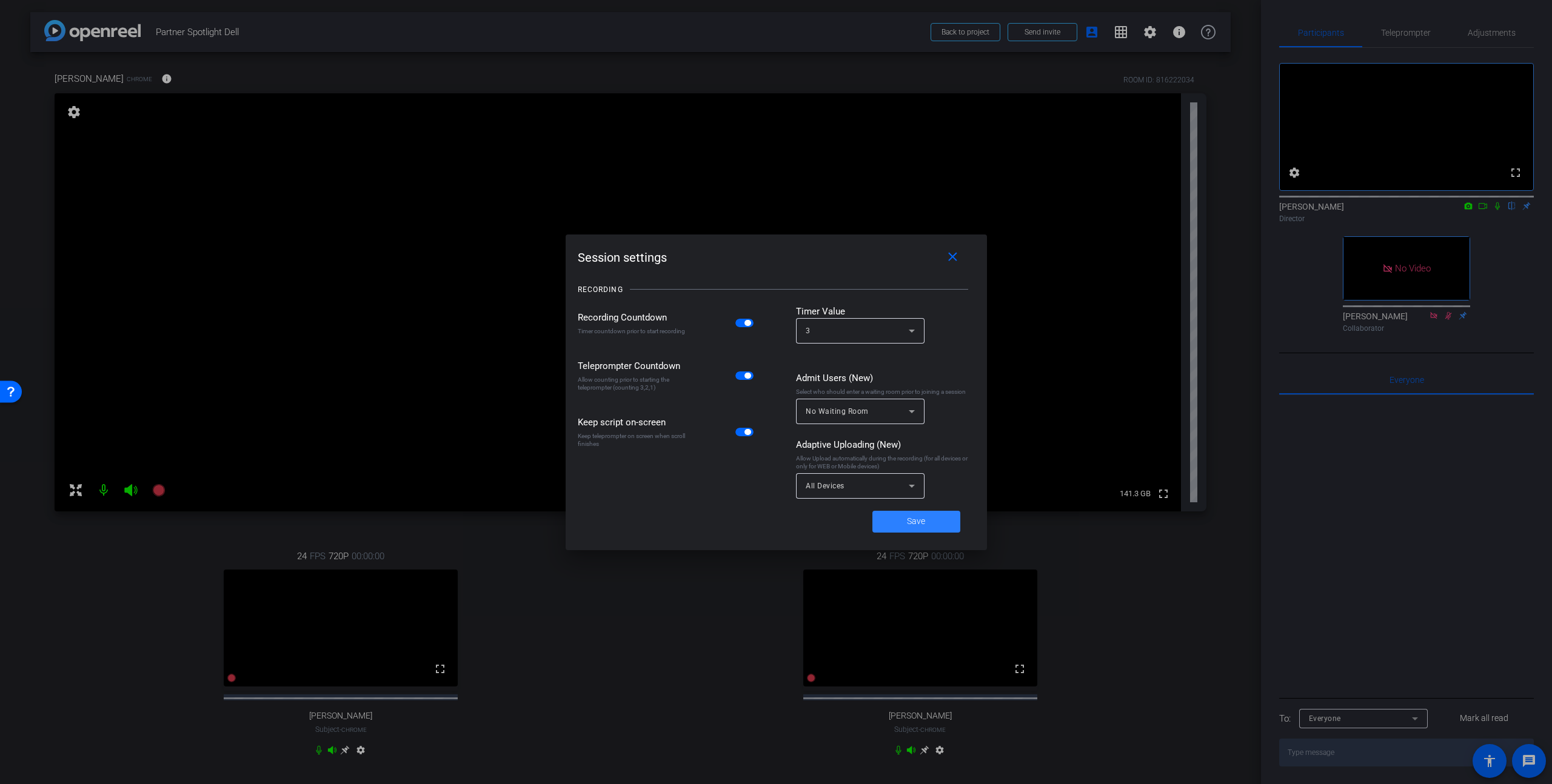
click at [636, 519] on span at bounding box center [916, 521] width 88 height 29
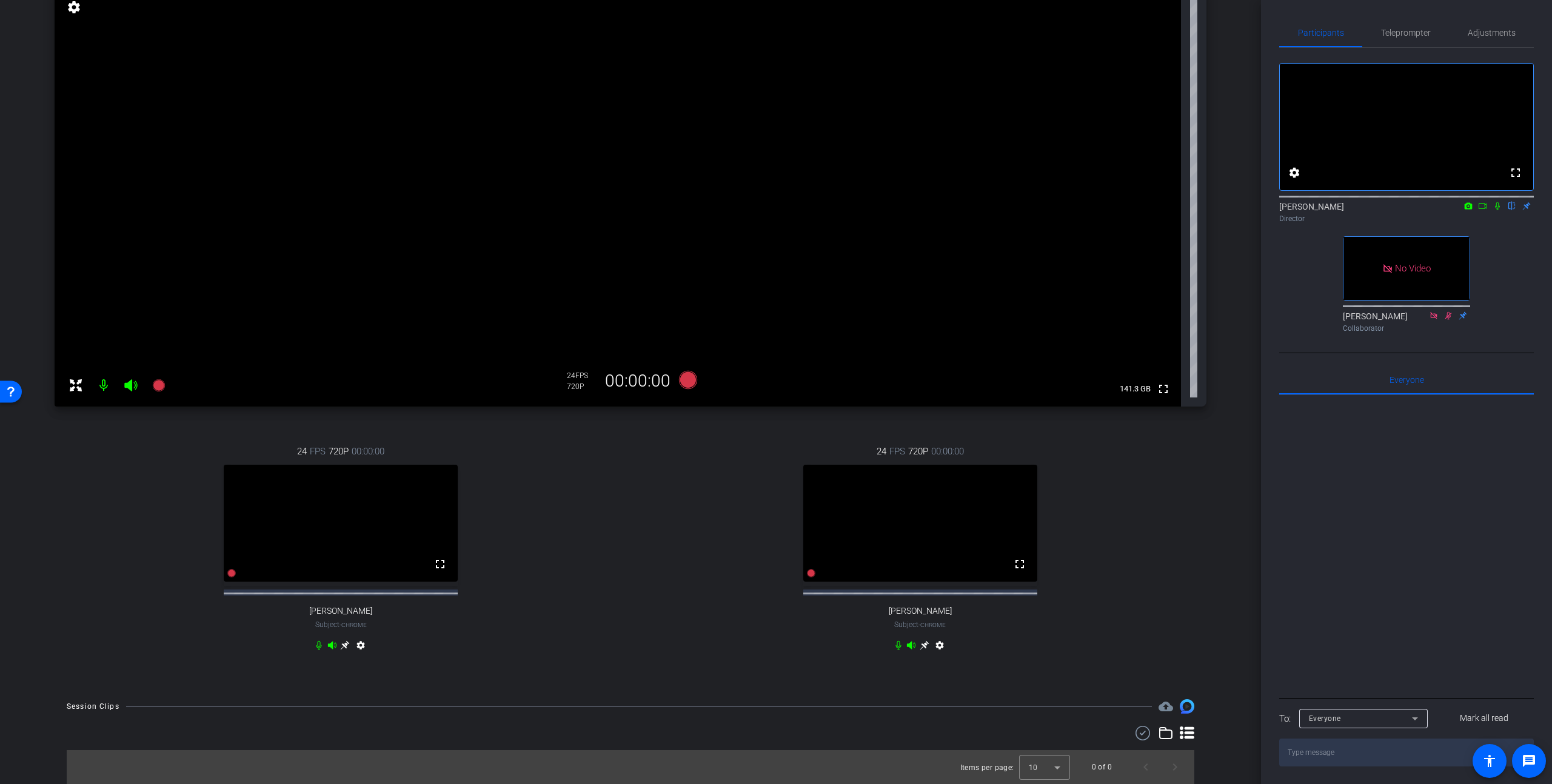
scroll to position [115, 0]
click at [636, 371] on icon at bounding box center [688, 380] width 18 height 18
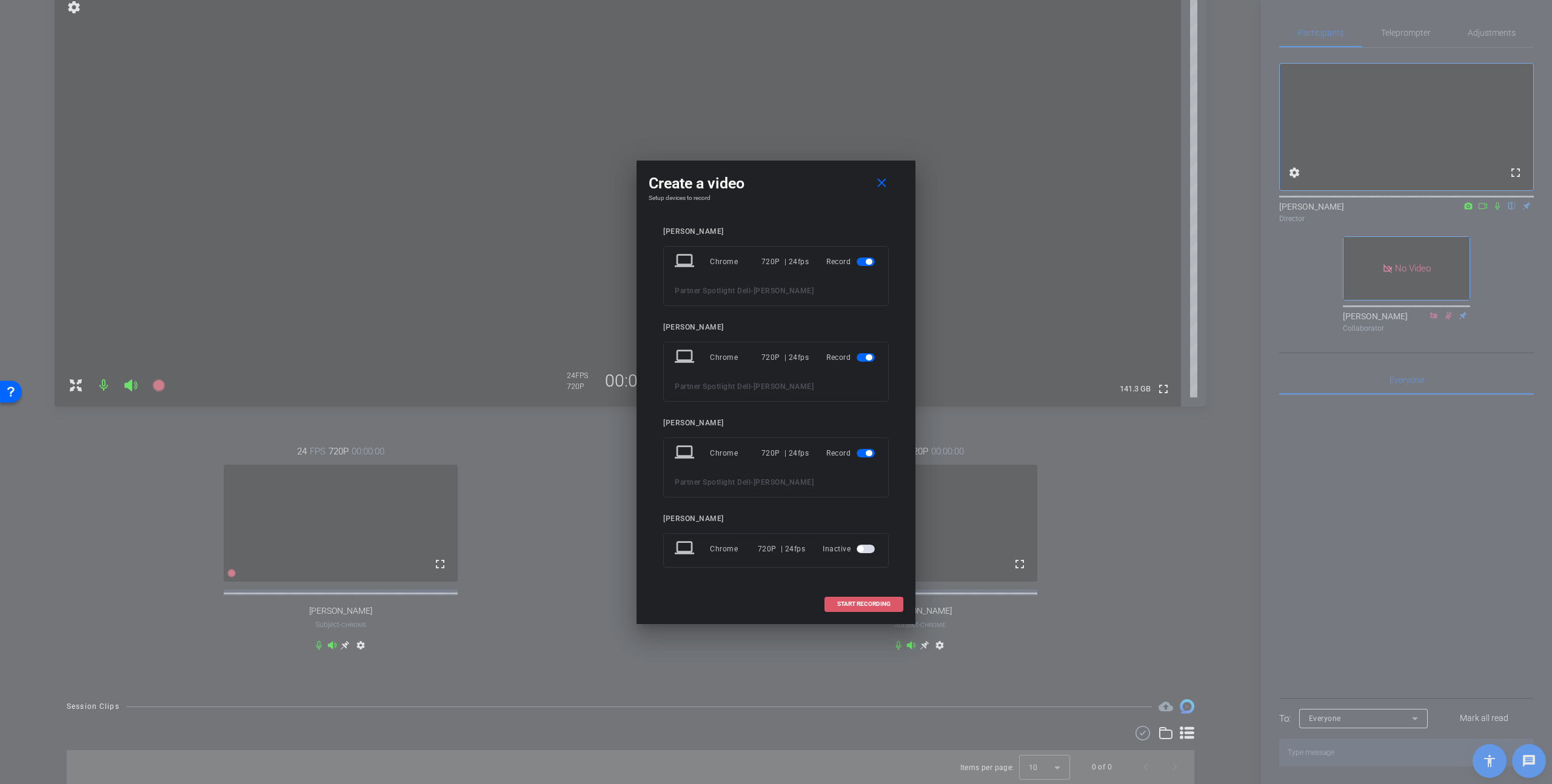
click at [636, 528] on span "START RECORDING" at bounding box center [863, 603] width 54 height 6
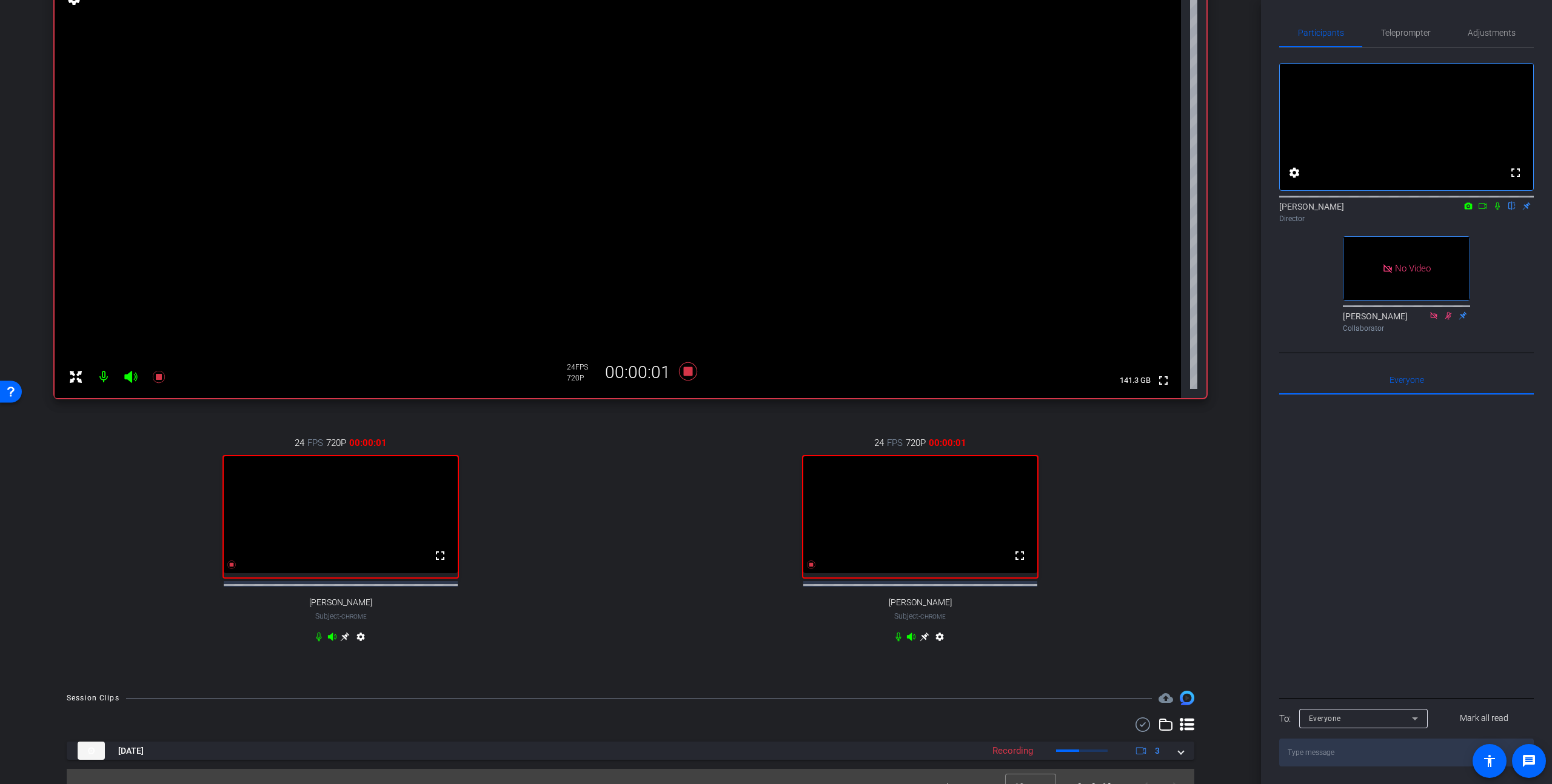
scroll to position [141, 0]
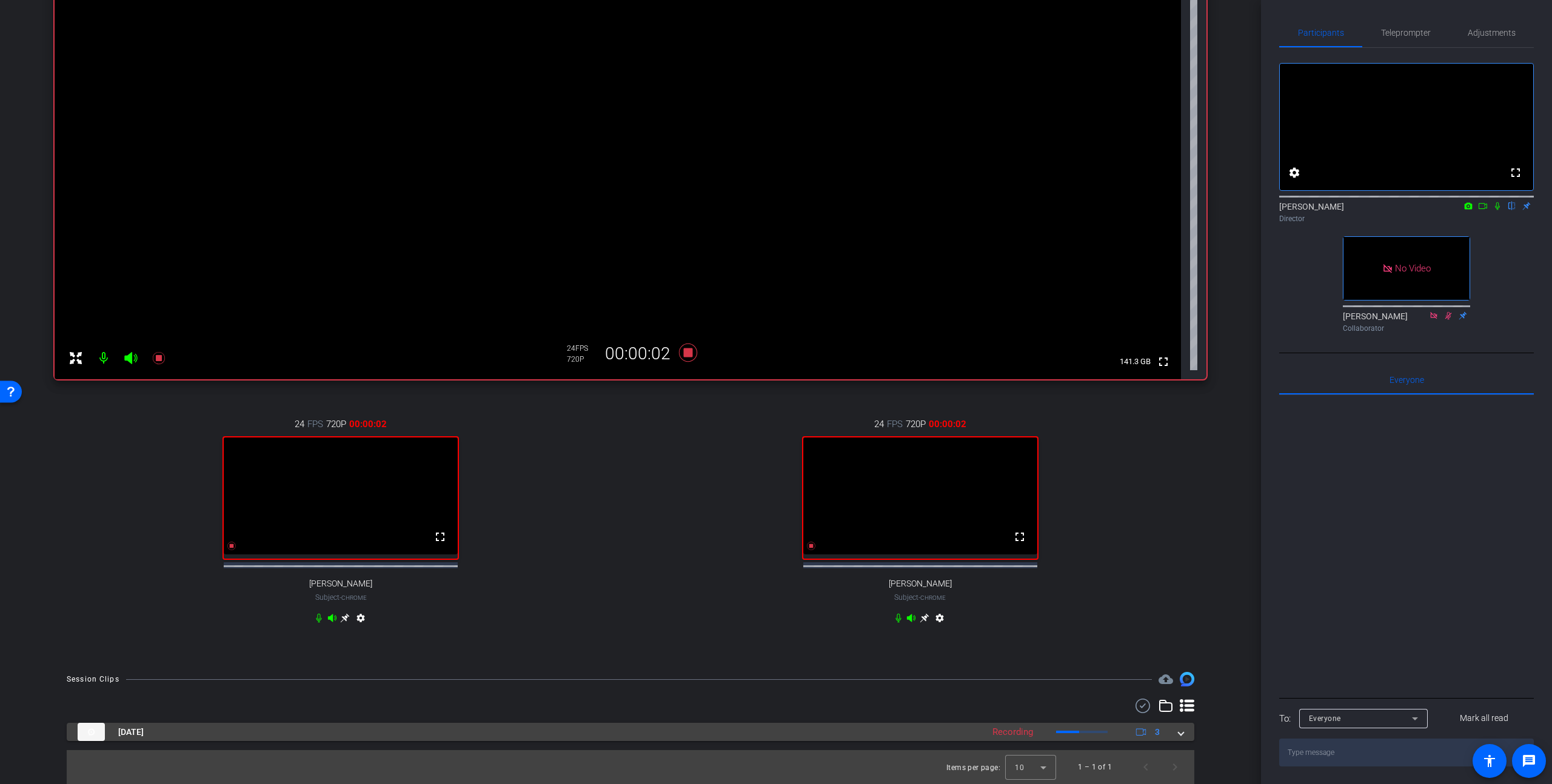
click at [636, 528] on mat-expansion-panel-header "[DATE] Recording 3" at bounding box center [630, 732] width 1127 height 18
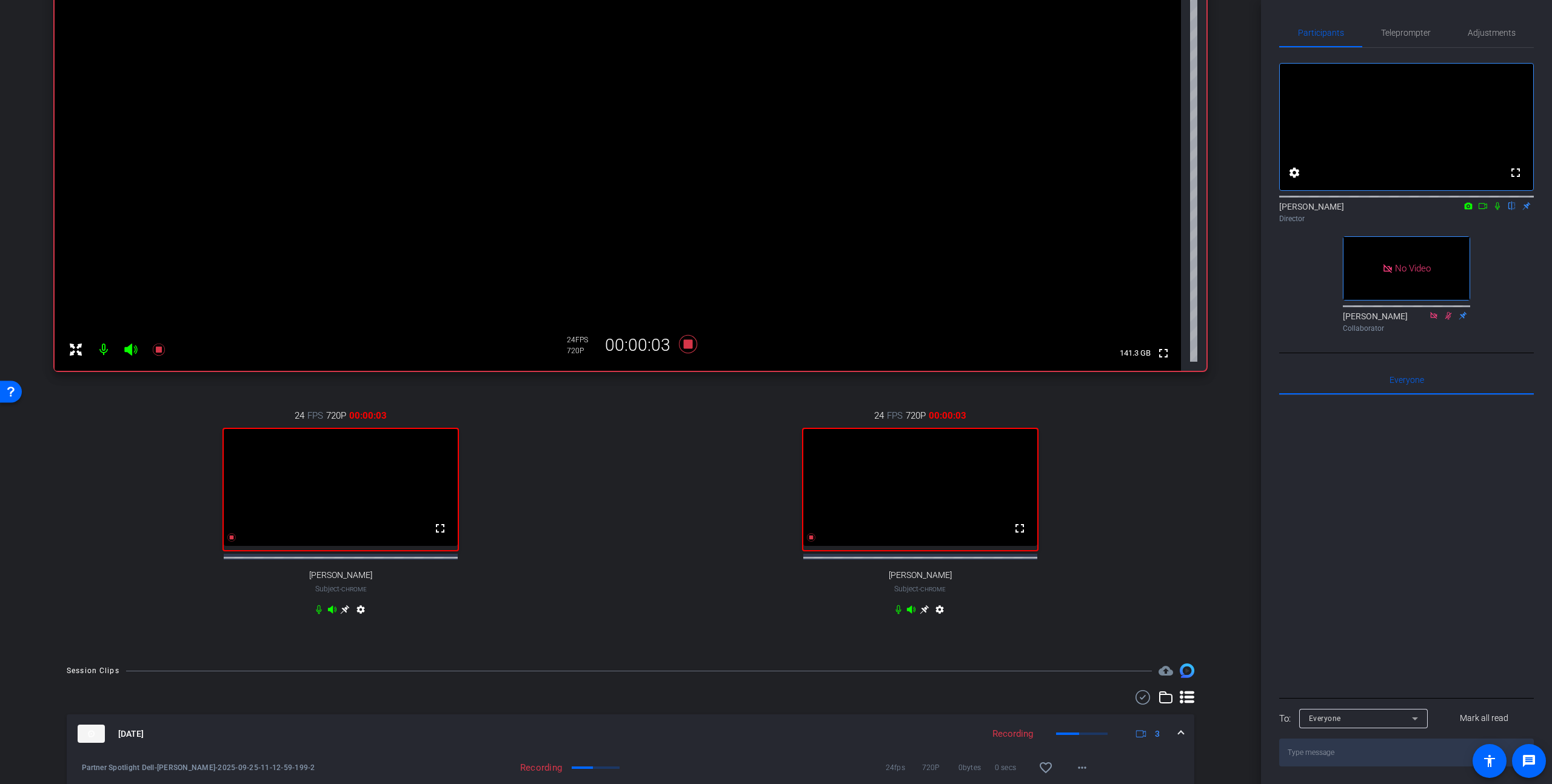
scroll to position [251, 0]
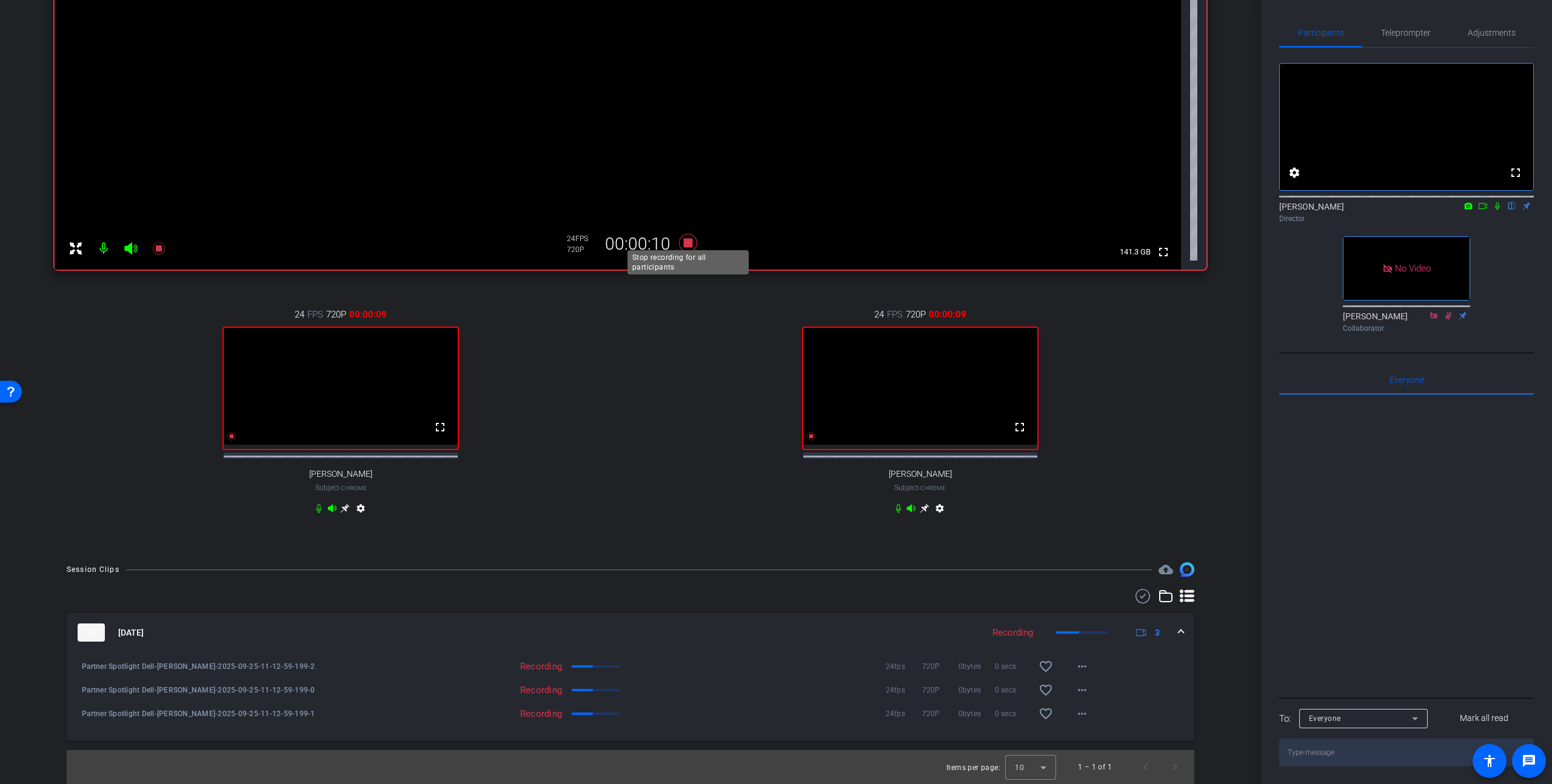
click at [636, 234] on icon at bounding box center [688, 243] width 18 height 18
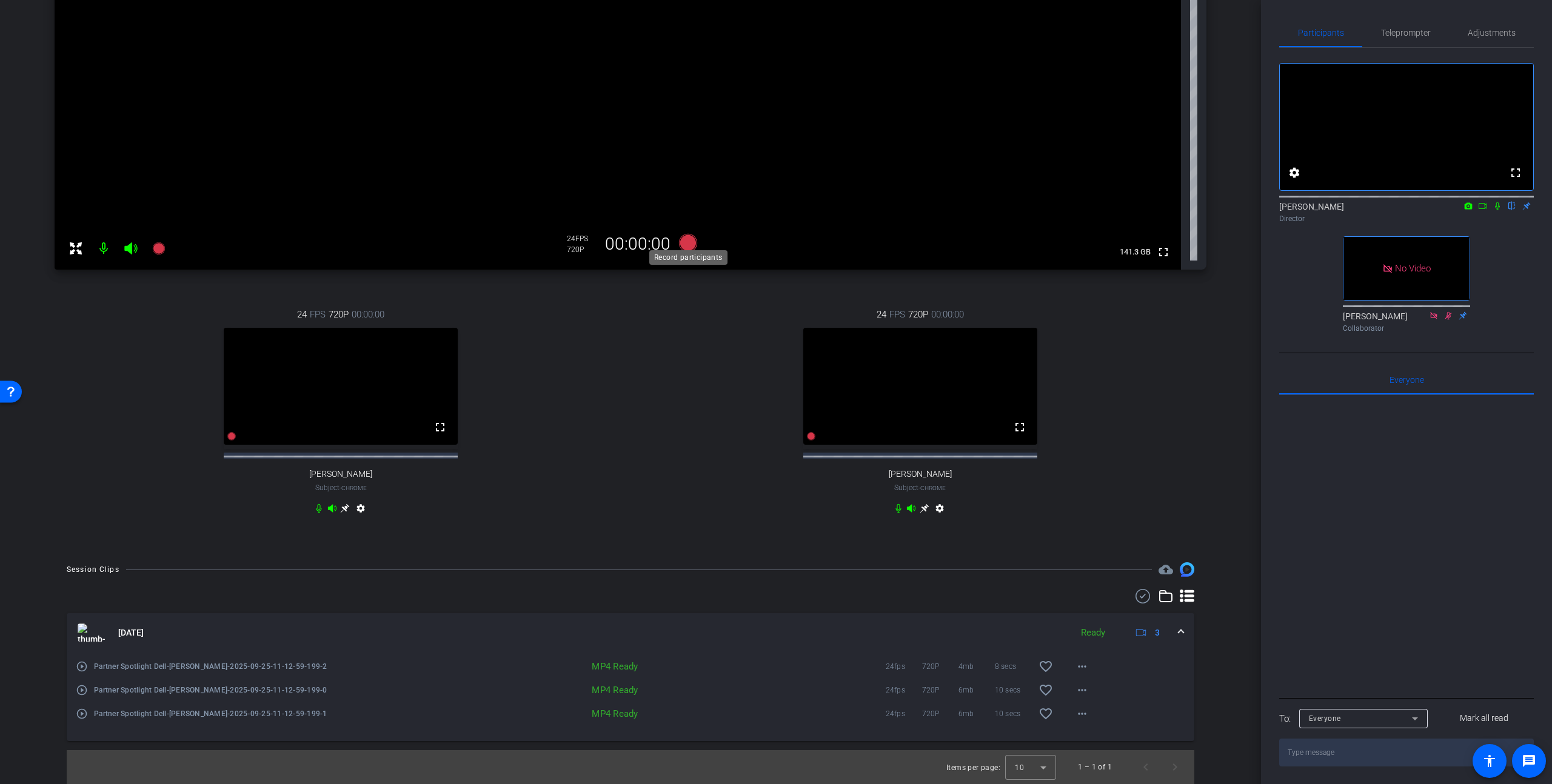
click at [636, 238] on icon at bounding box center [688, 243] width 18 height 18
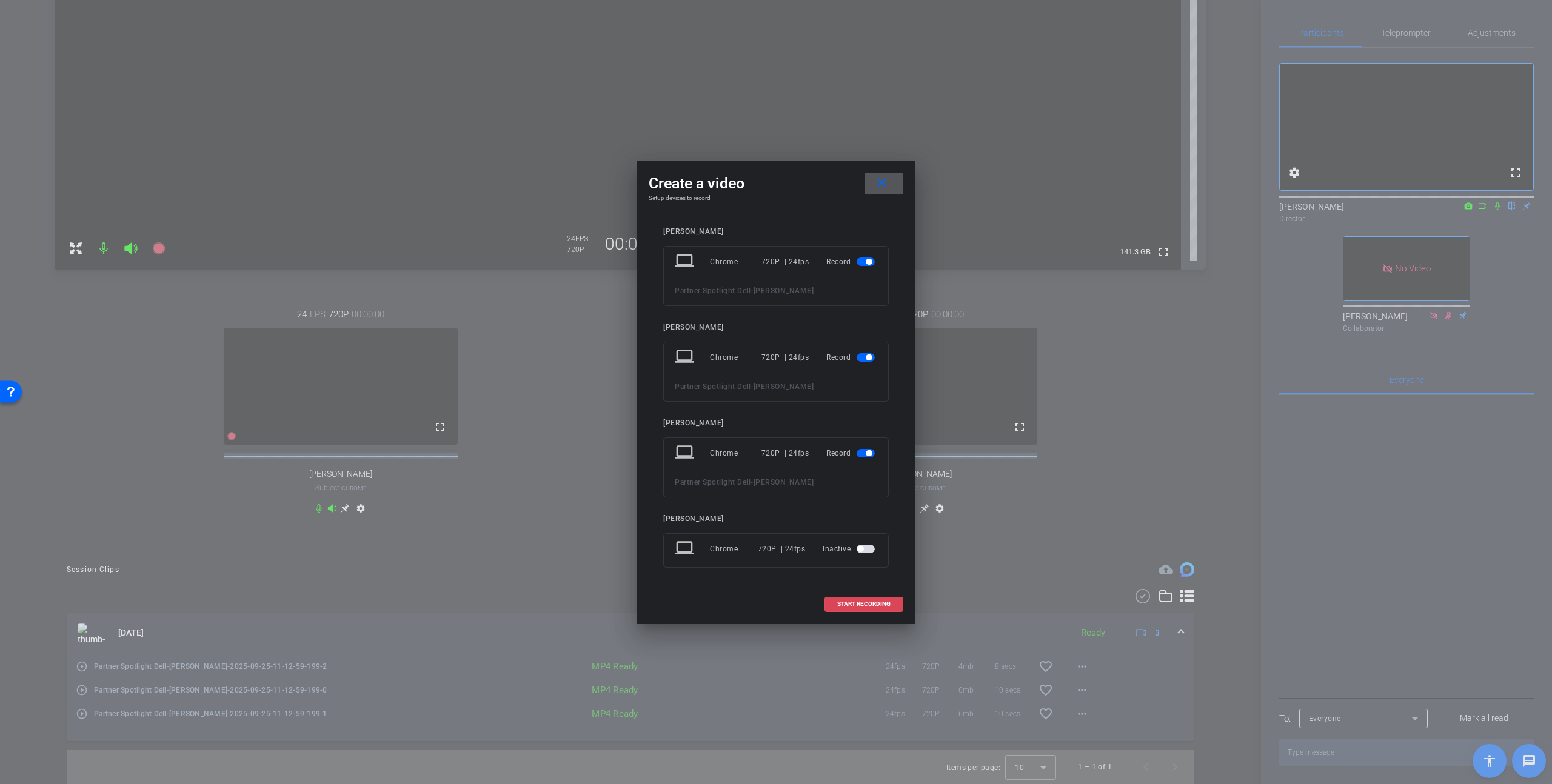
click at [636, 528] on span at bounding box center [864, 603] width 78 height 29
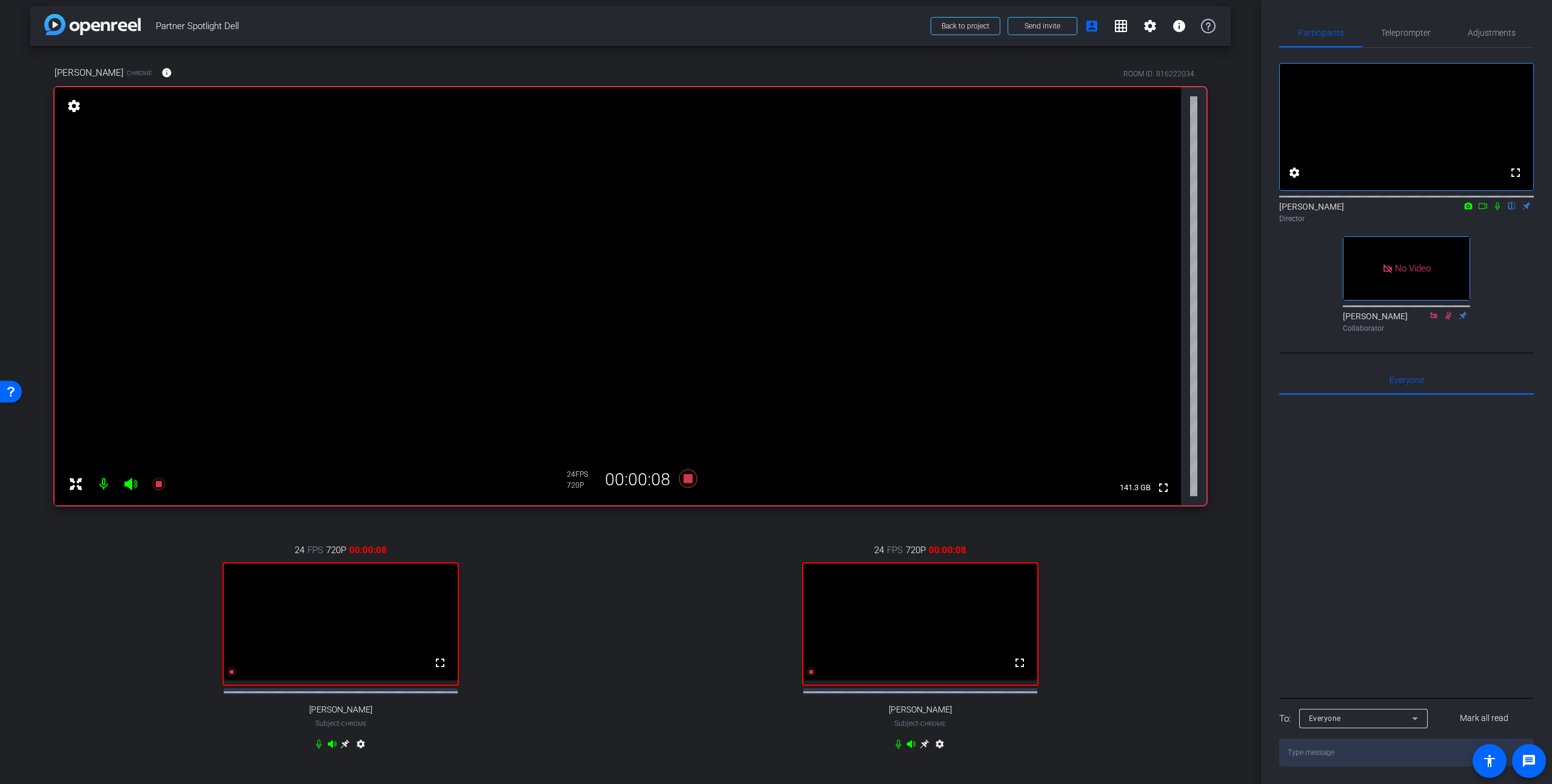
scroll to position [0, 0]
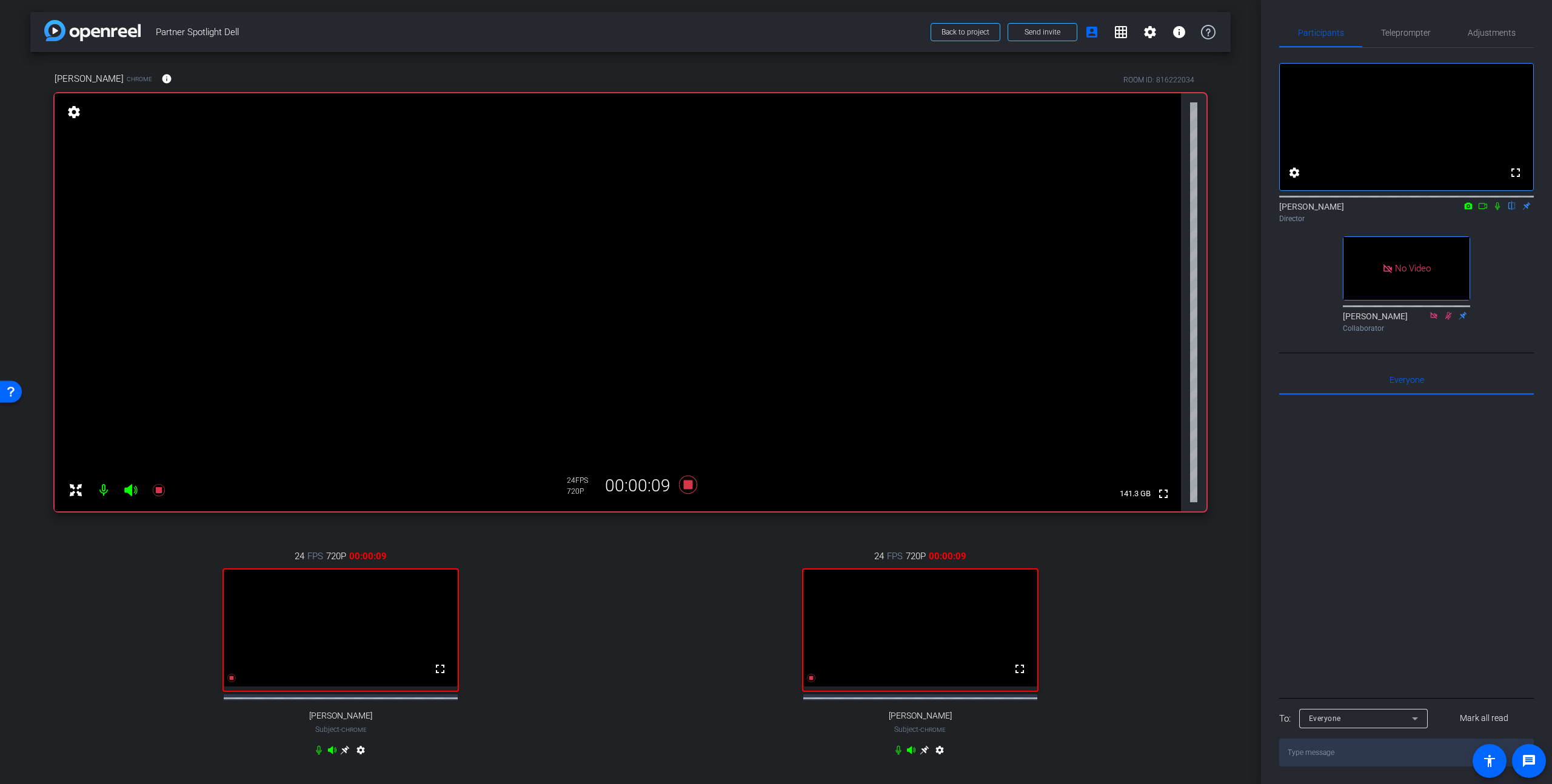
click at [636, 210] on icon at bounding box center [1498, 207] width 5 height 8
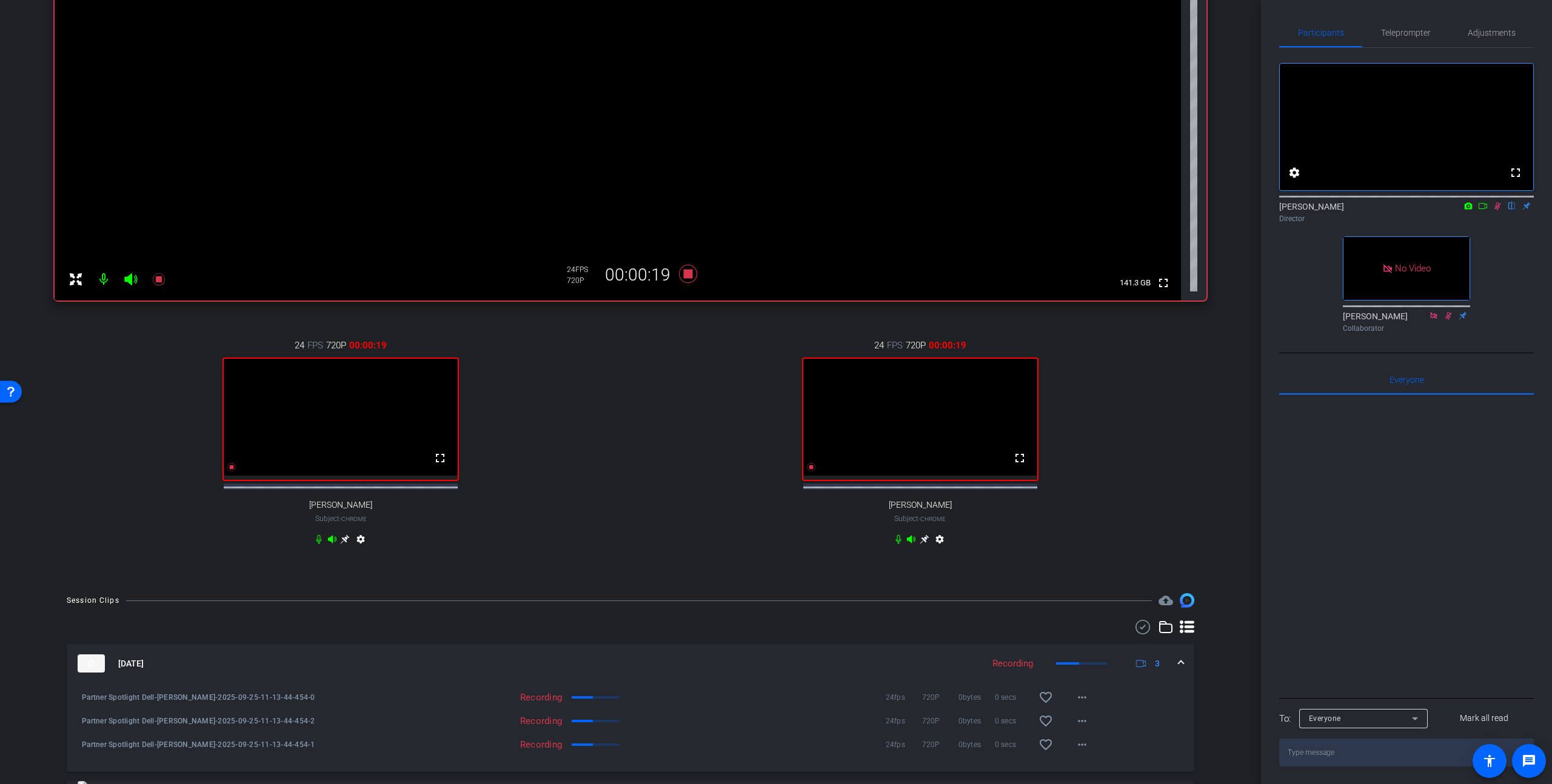
scroll to position [216, 0]
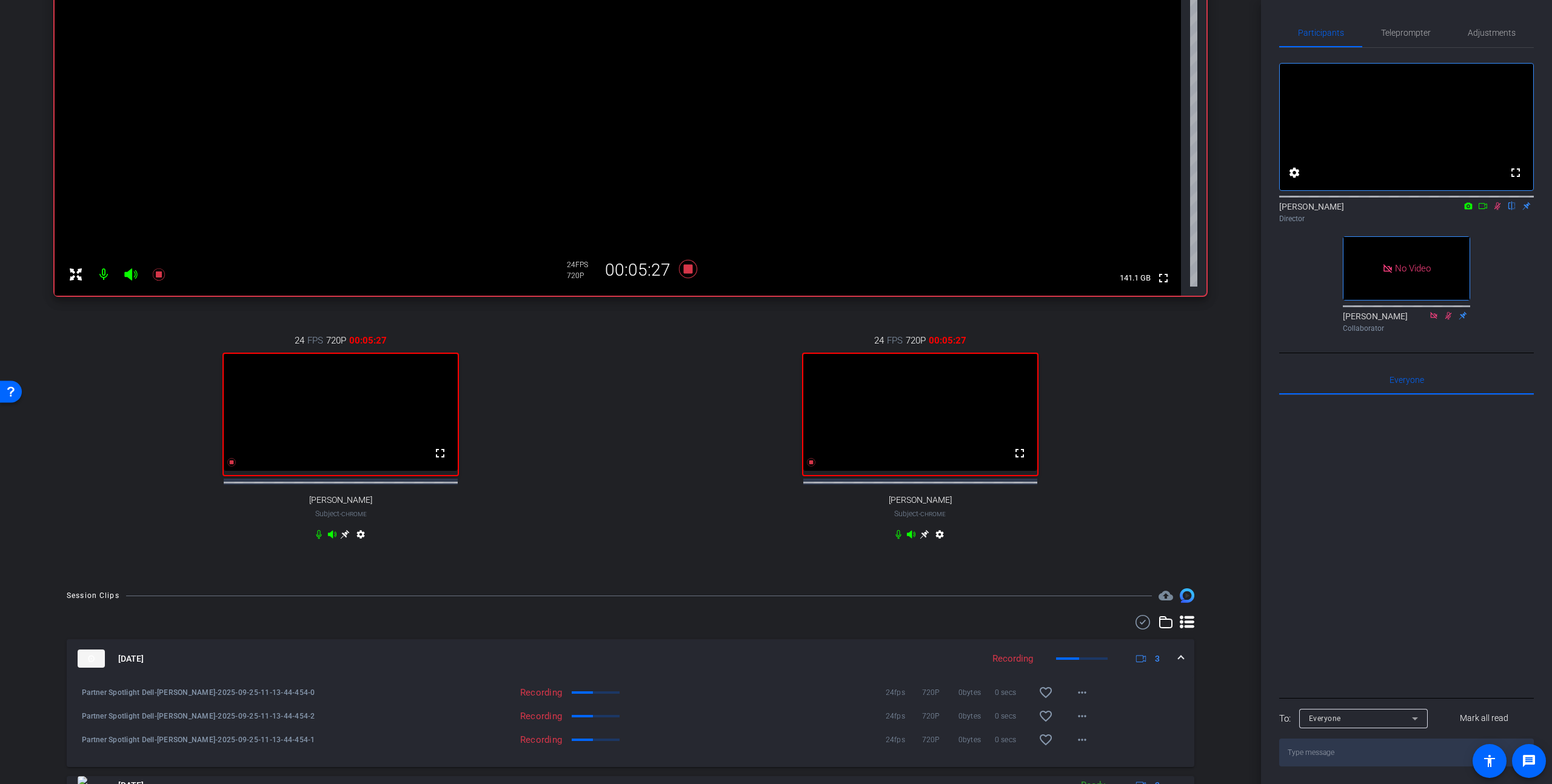
click at [345, 528] on icon at bounding box center [345, 534] width 9 height 9
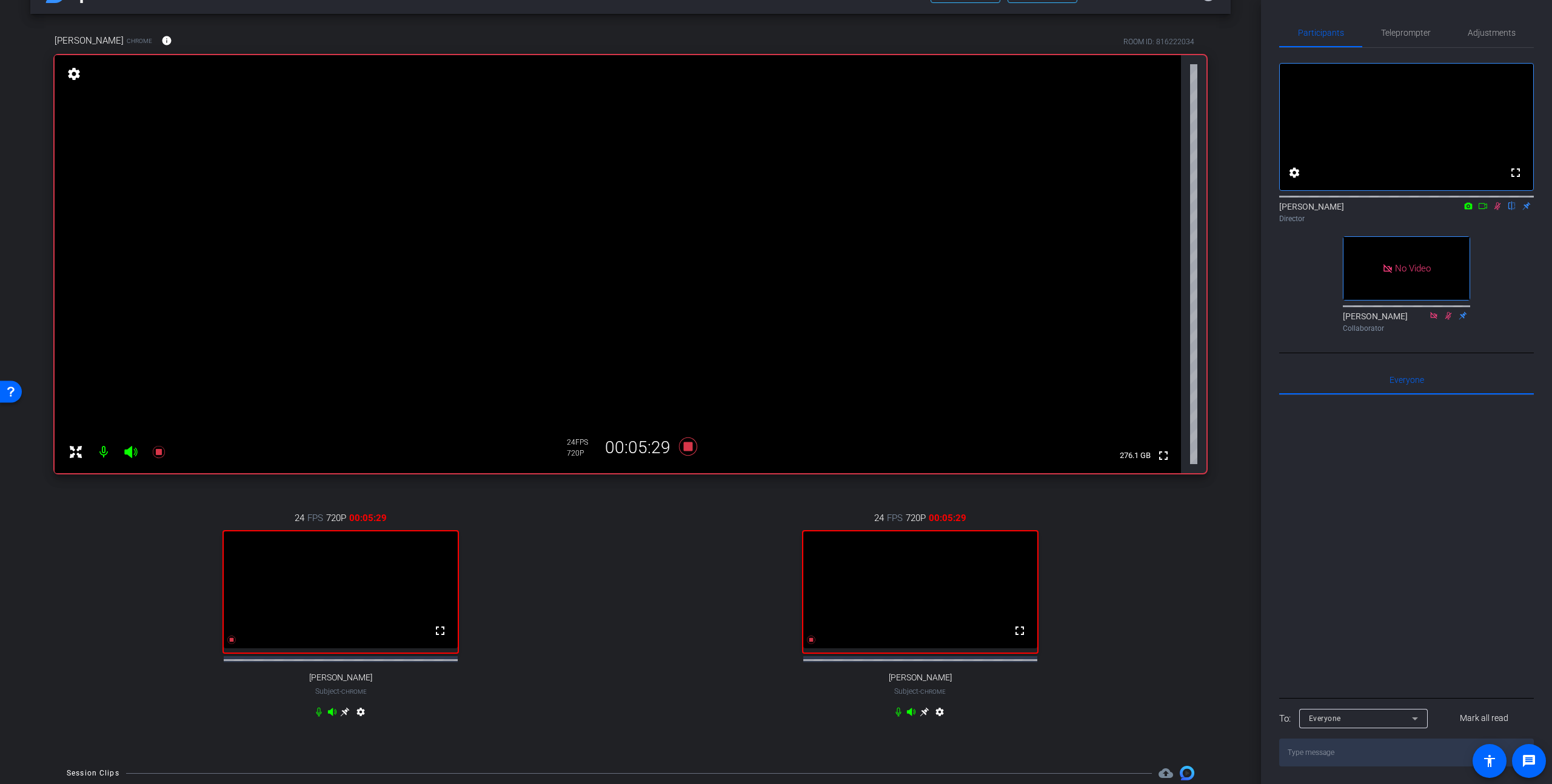
scroll to position [54, 0]
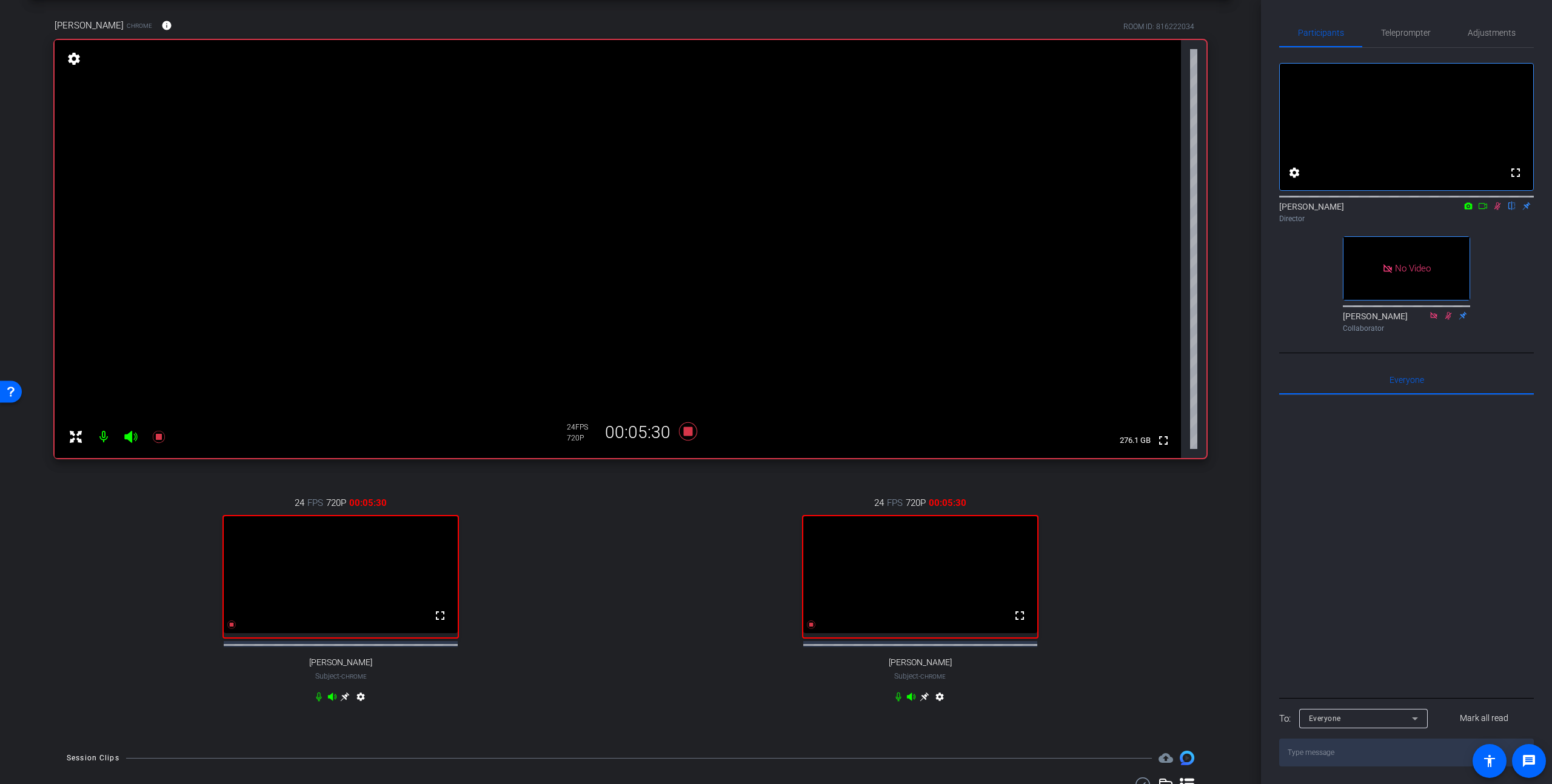
click at [636, 528] on icon at bounding box center [924, 697] width 10 height 10
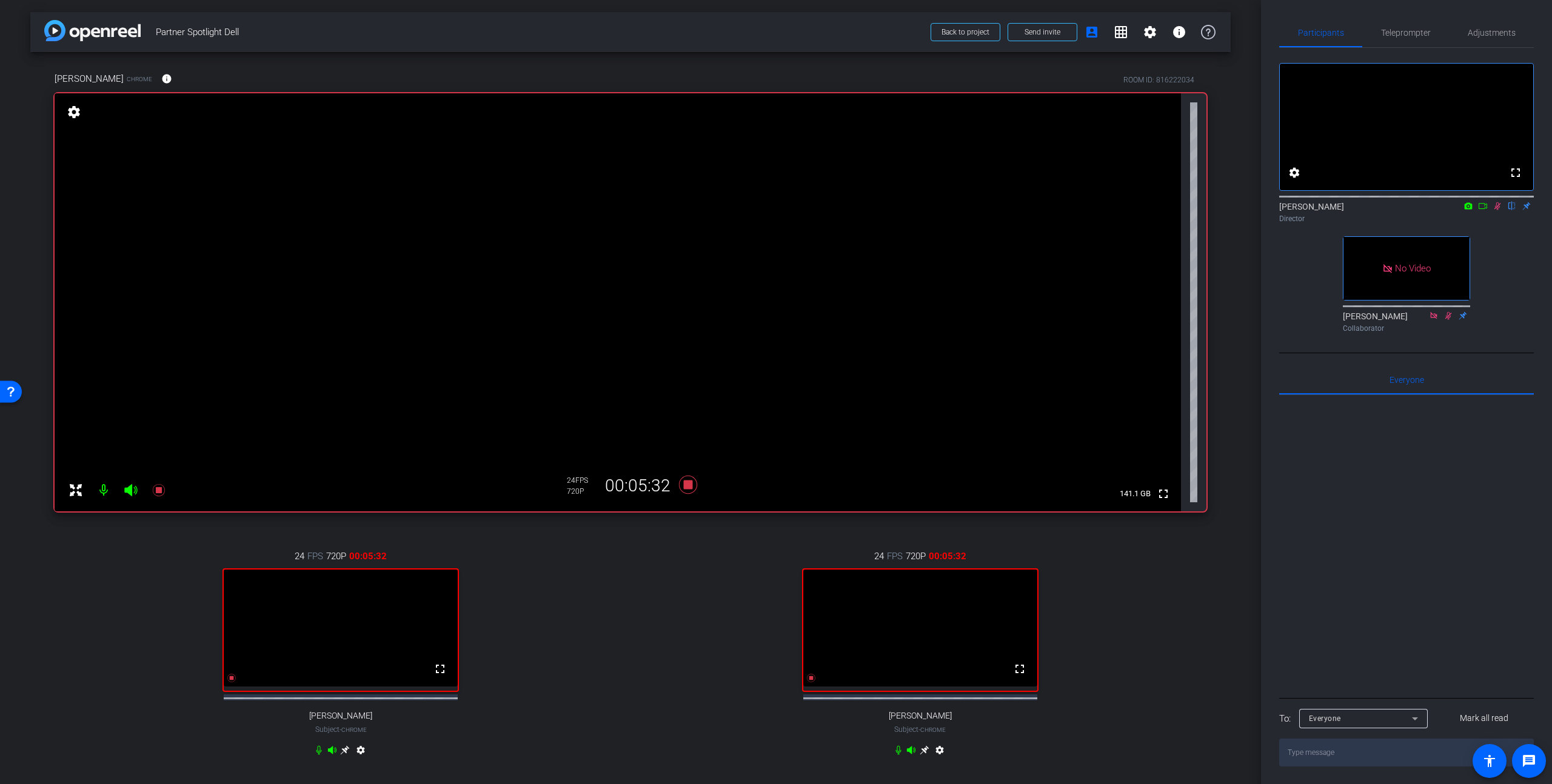
click at [636, 528] on icon at bounding box center [924, 750] width 9 height 9
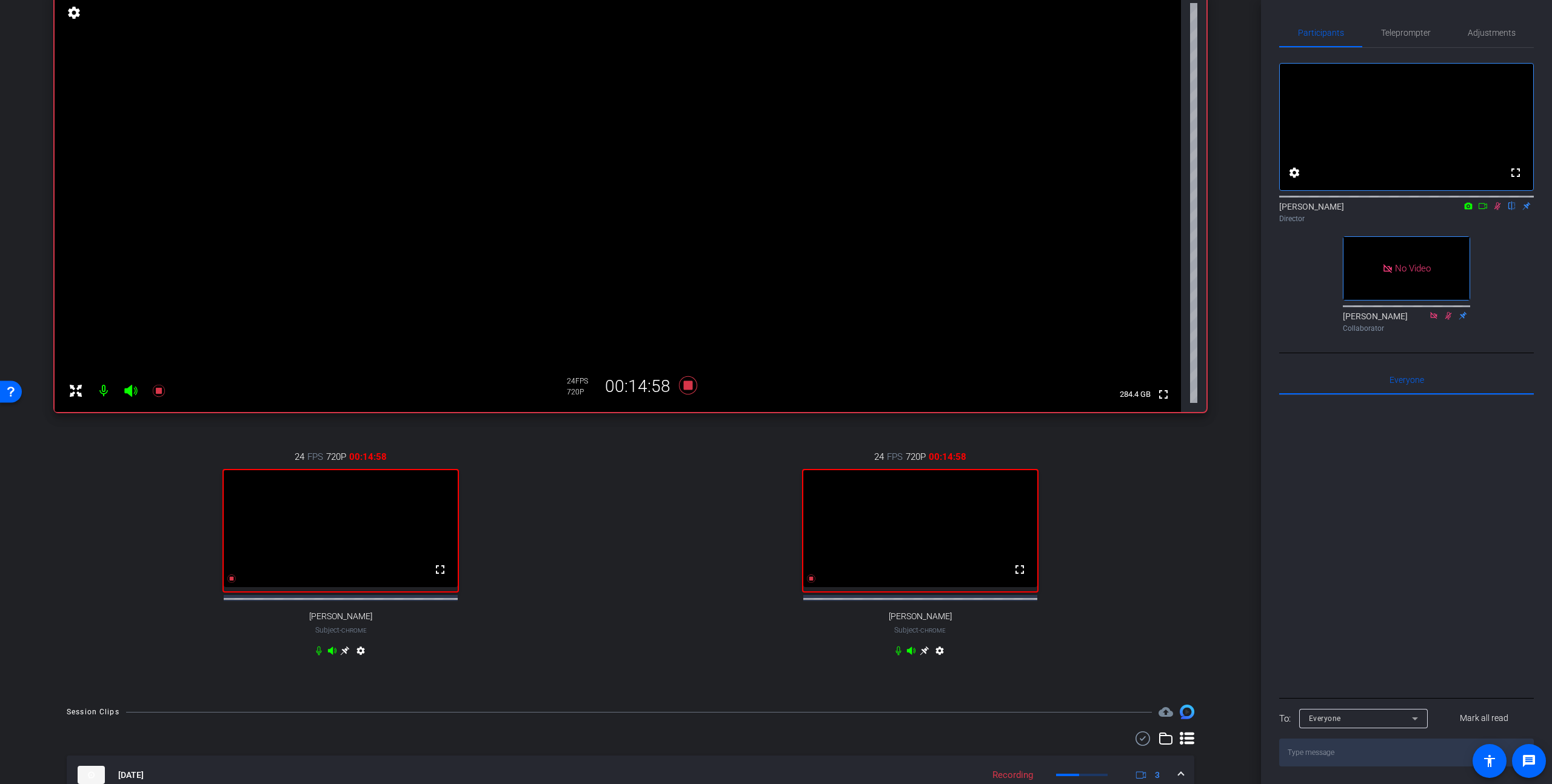
scroll to position [112, 0]
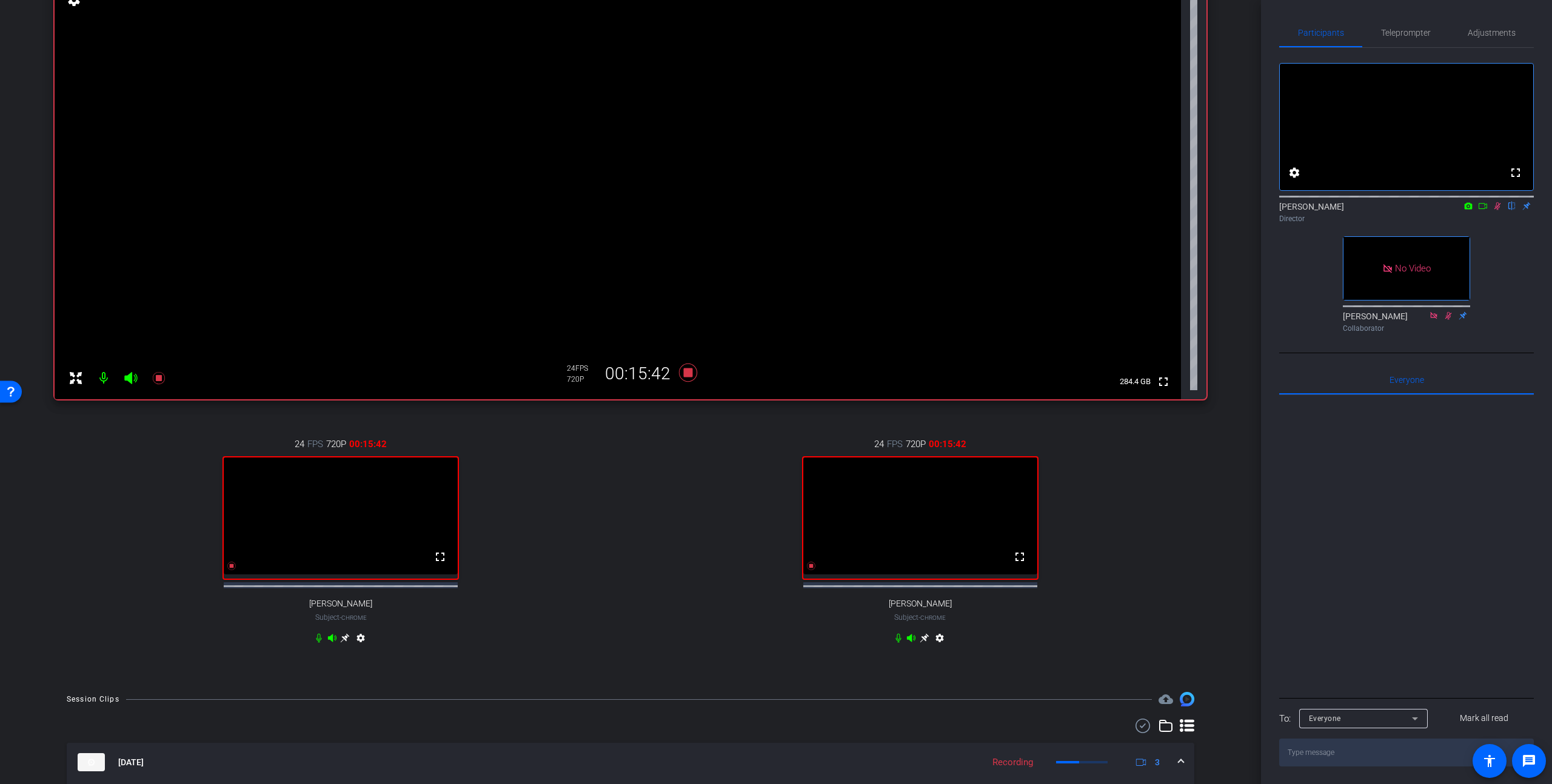
click at [636, 210] on icon at bounding box center [1498, 207] width 7 height 8
click at [636, 374] on icon at bounding box center [688, 373] width 18 height 18
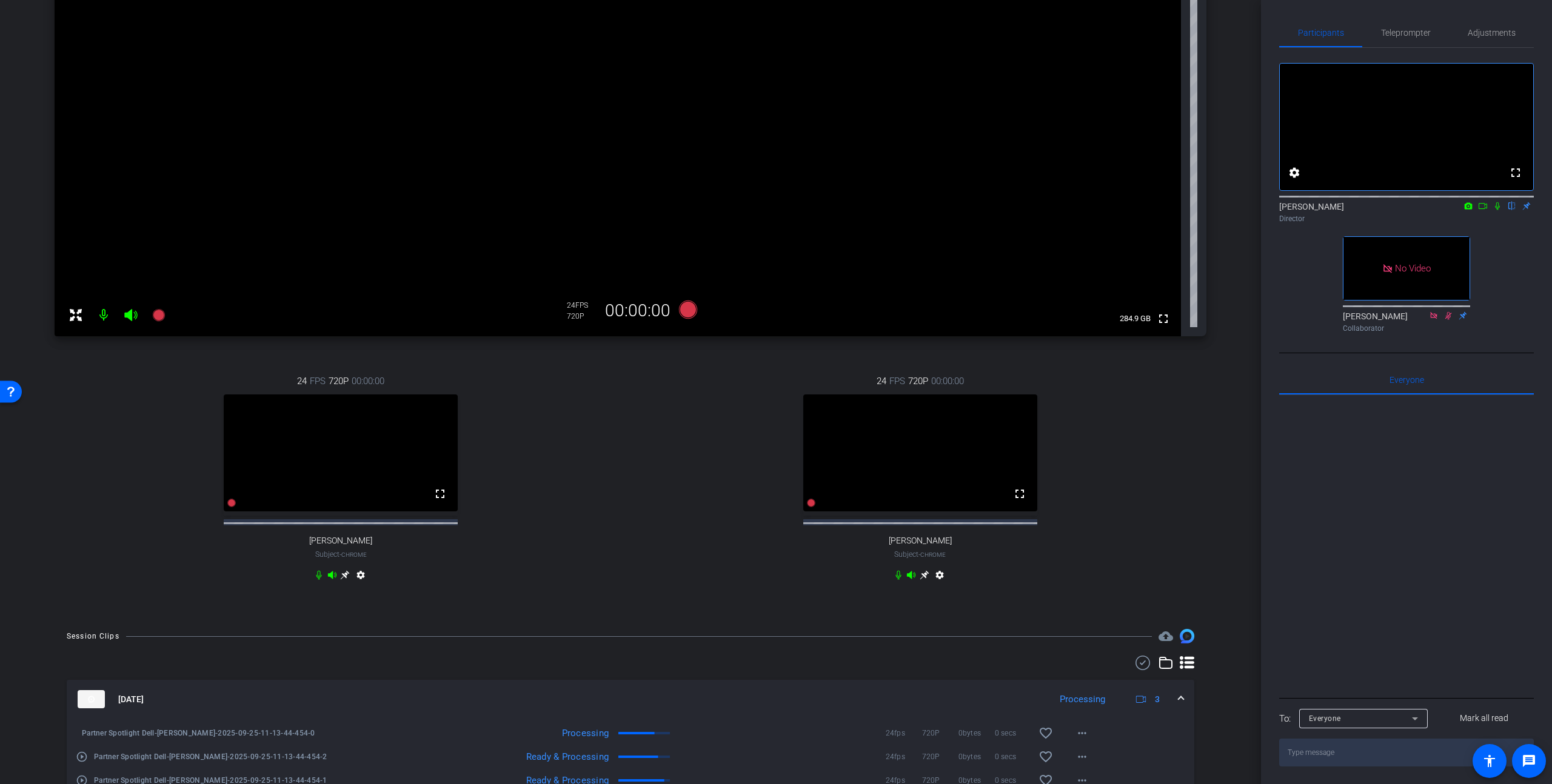
scroll to position [175, 0]
click at [636, 308] on icon at bounding box center [688, 310] width 18 height 18
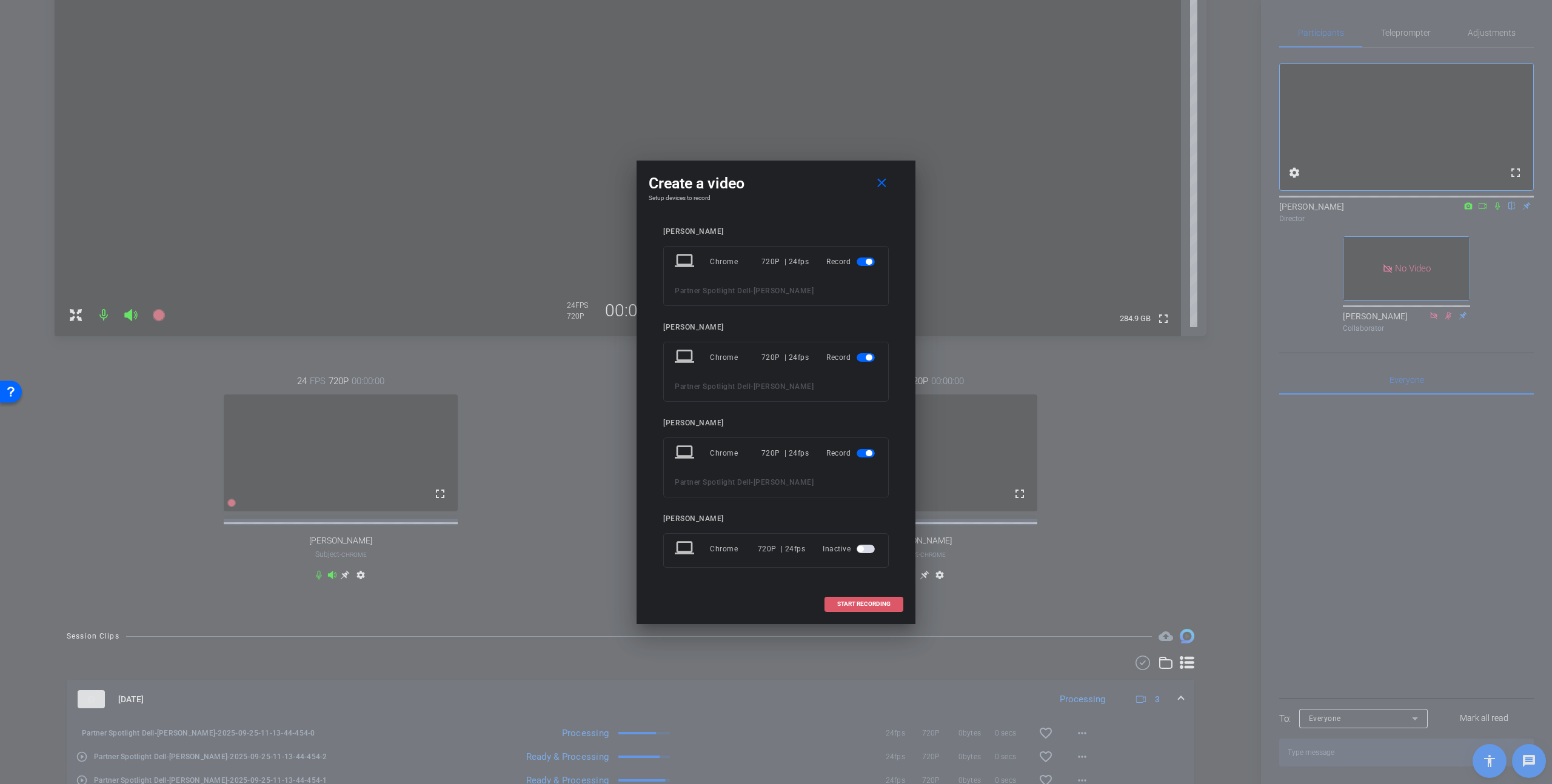
click at [636, 528] on span at bounding box center [864, 603] width 78 height 29
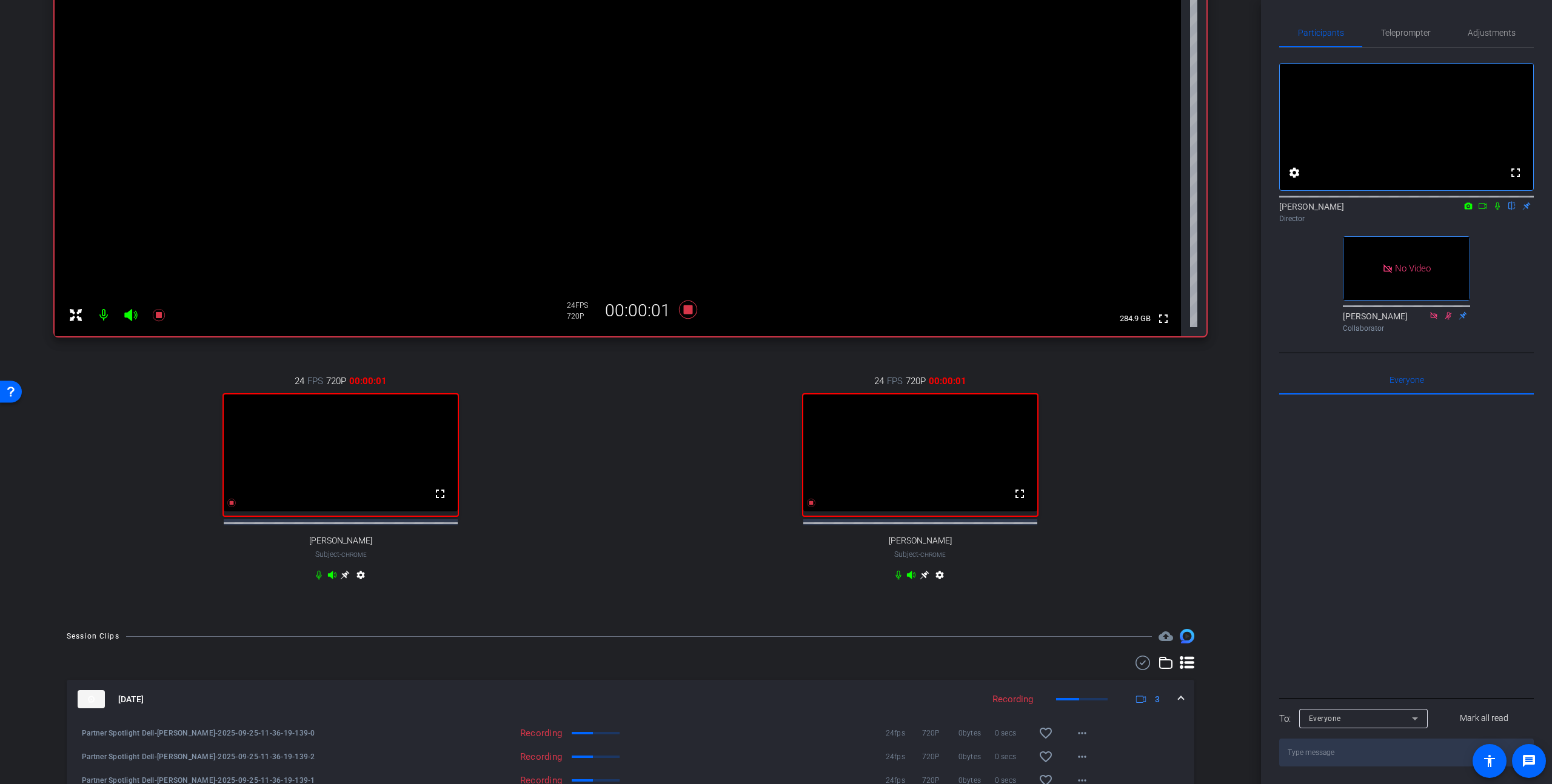
click at [636, 210] on icon at bounding box center [1498, 207] width 5 height 8
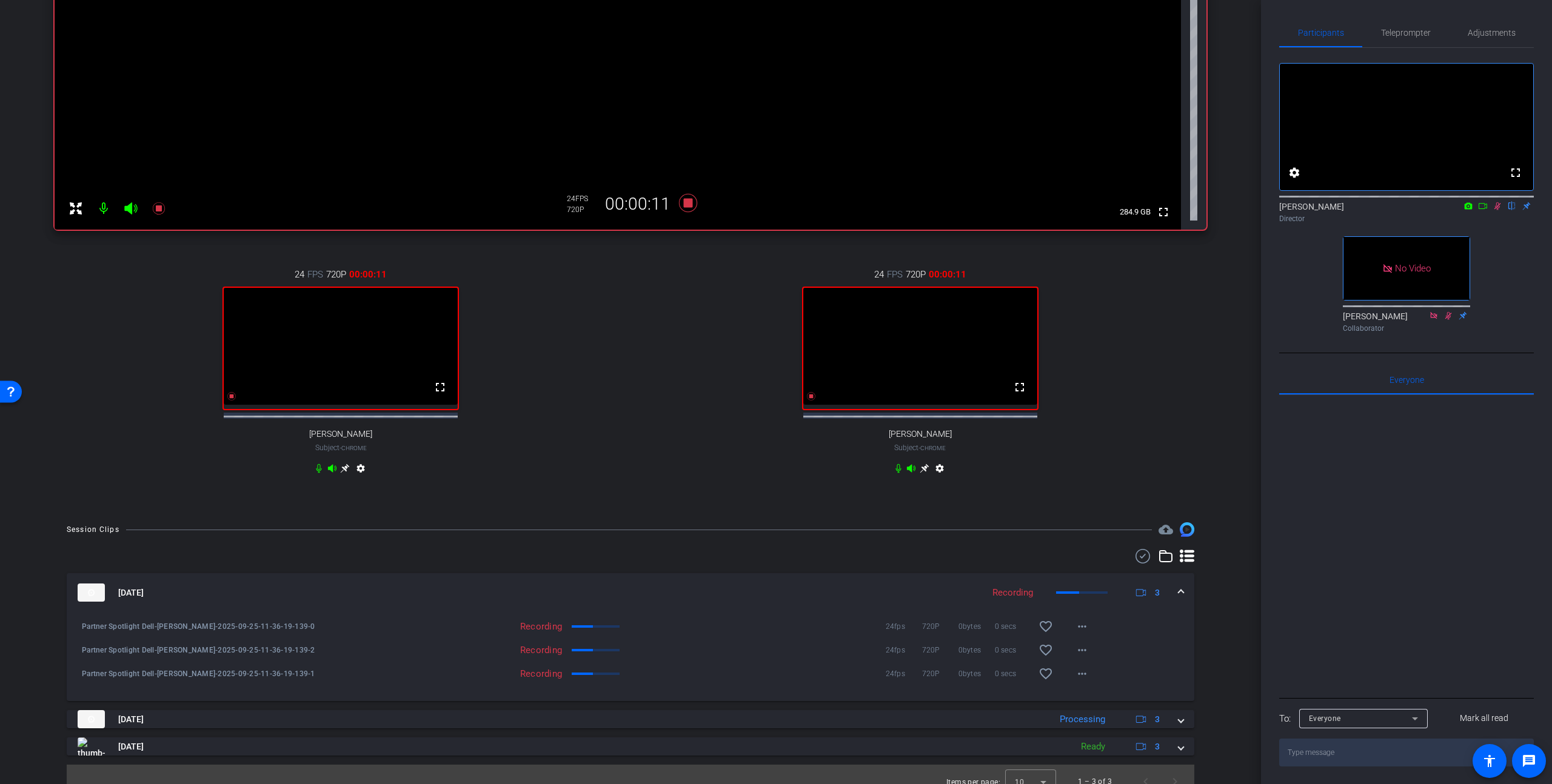
scroll to position [287, 0]
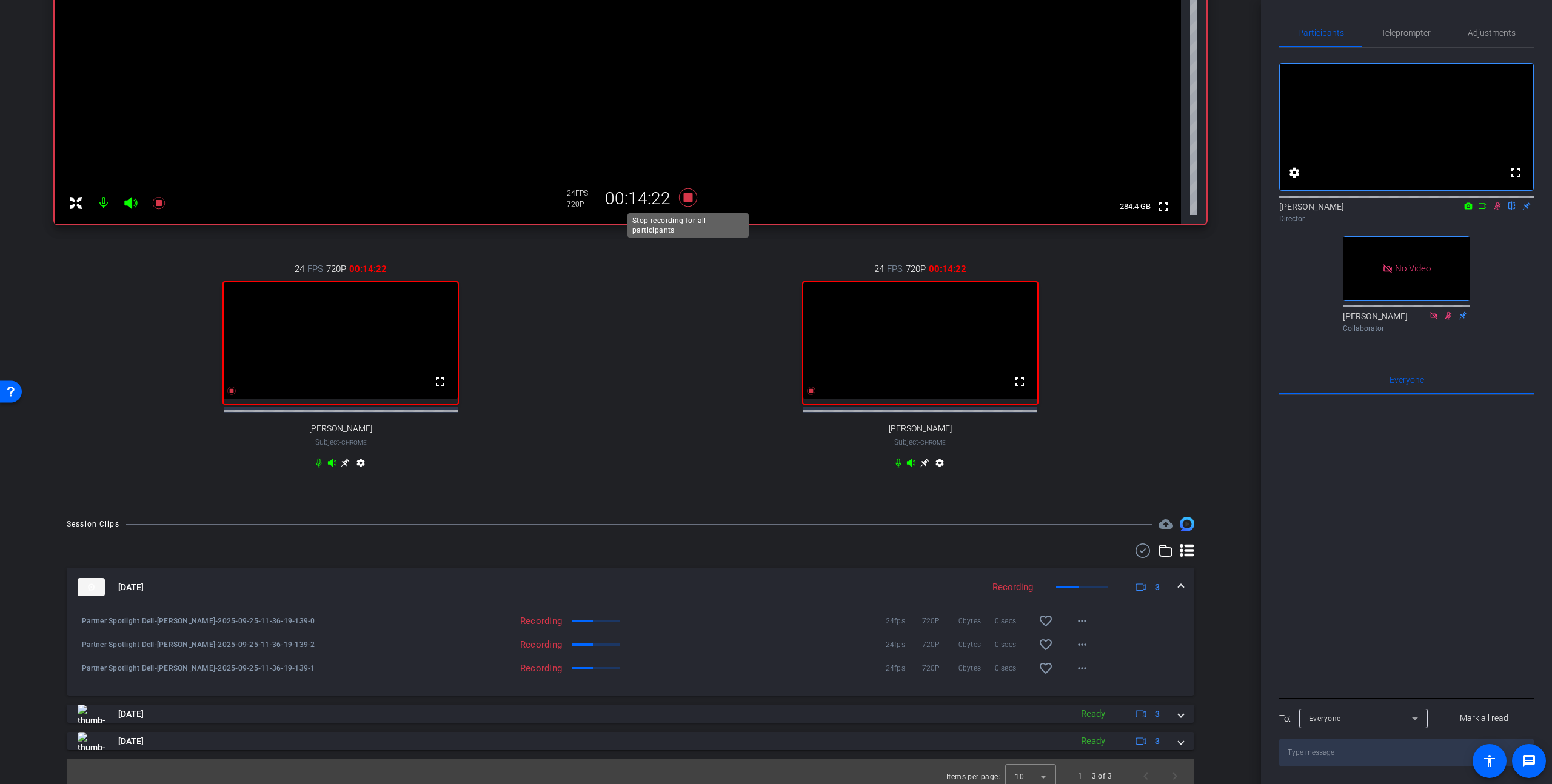
click at [636, 199] on icon at bounding box center [688, 198] width 18 height 18
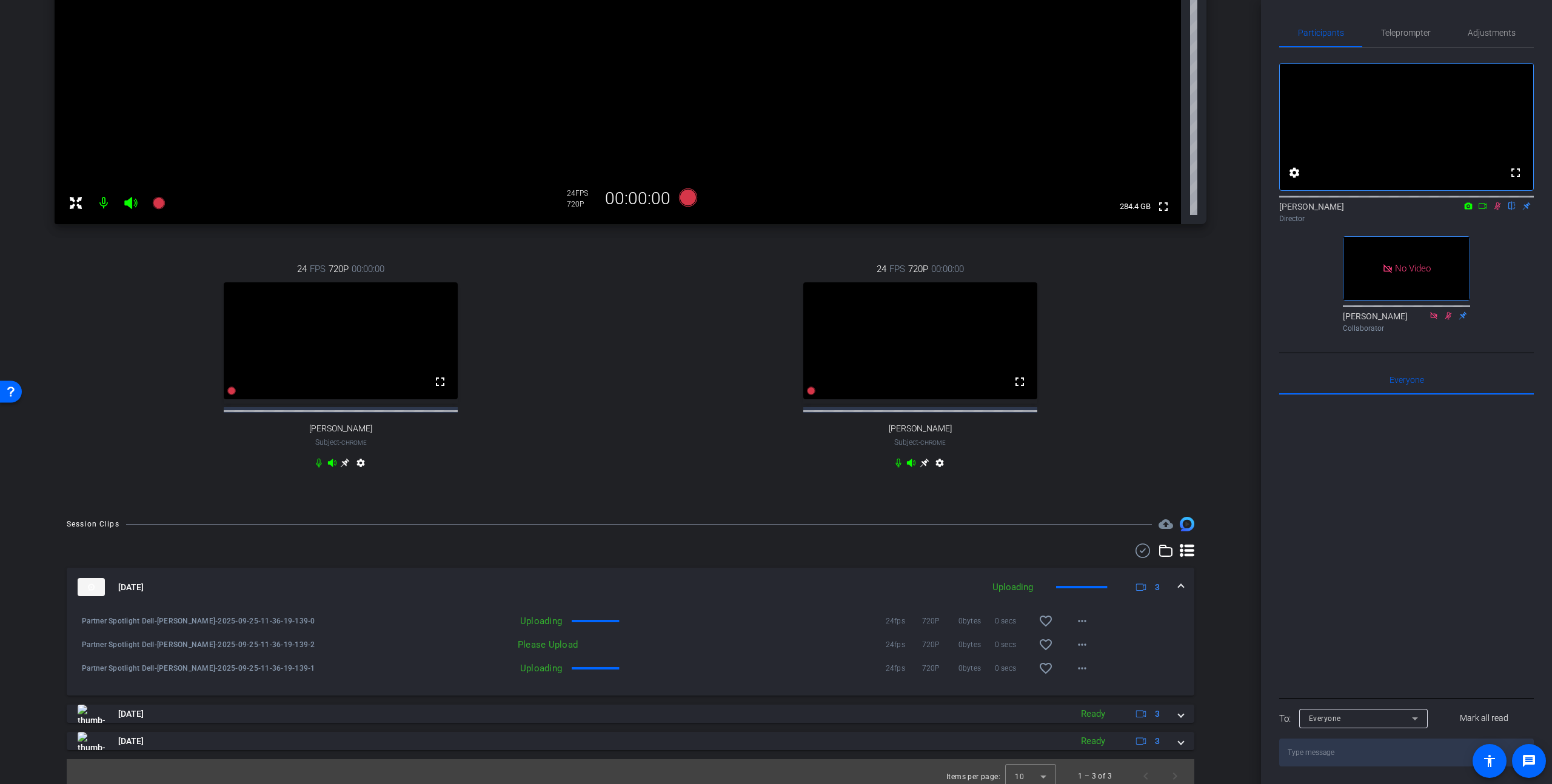
click at [636, 212] on mat-icon at bounding box center [1498, 205] width 15 height 11
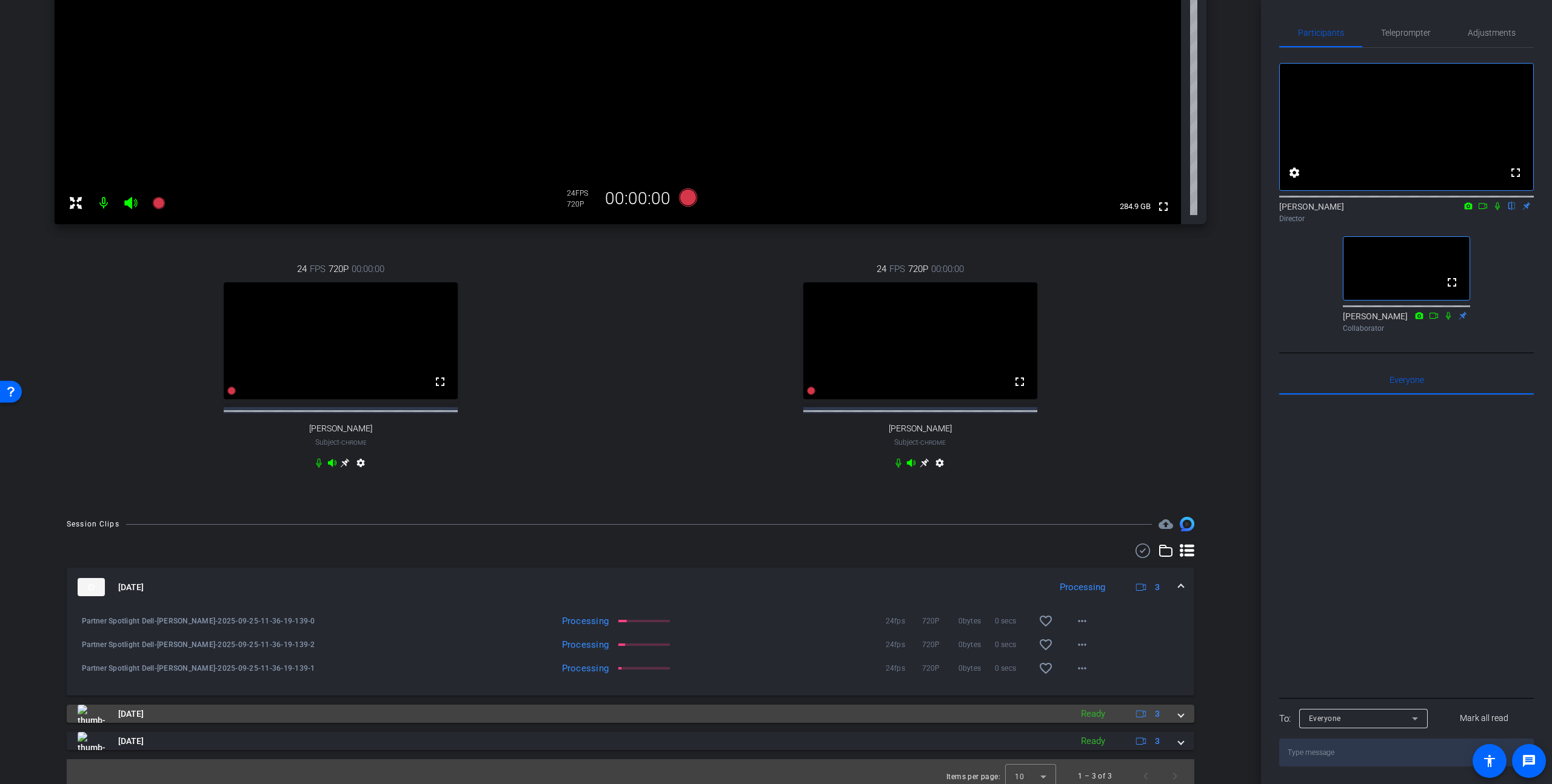
click at [636, 528] on div "[DATE] Ready 3" at bounding box center [628, 714] width 1101 height 18
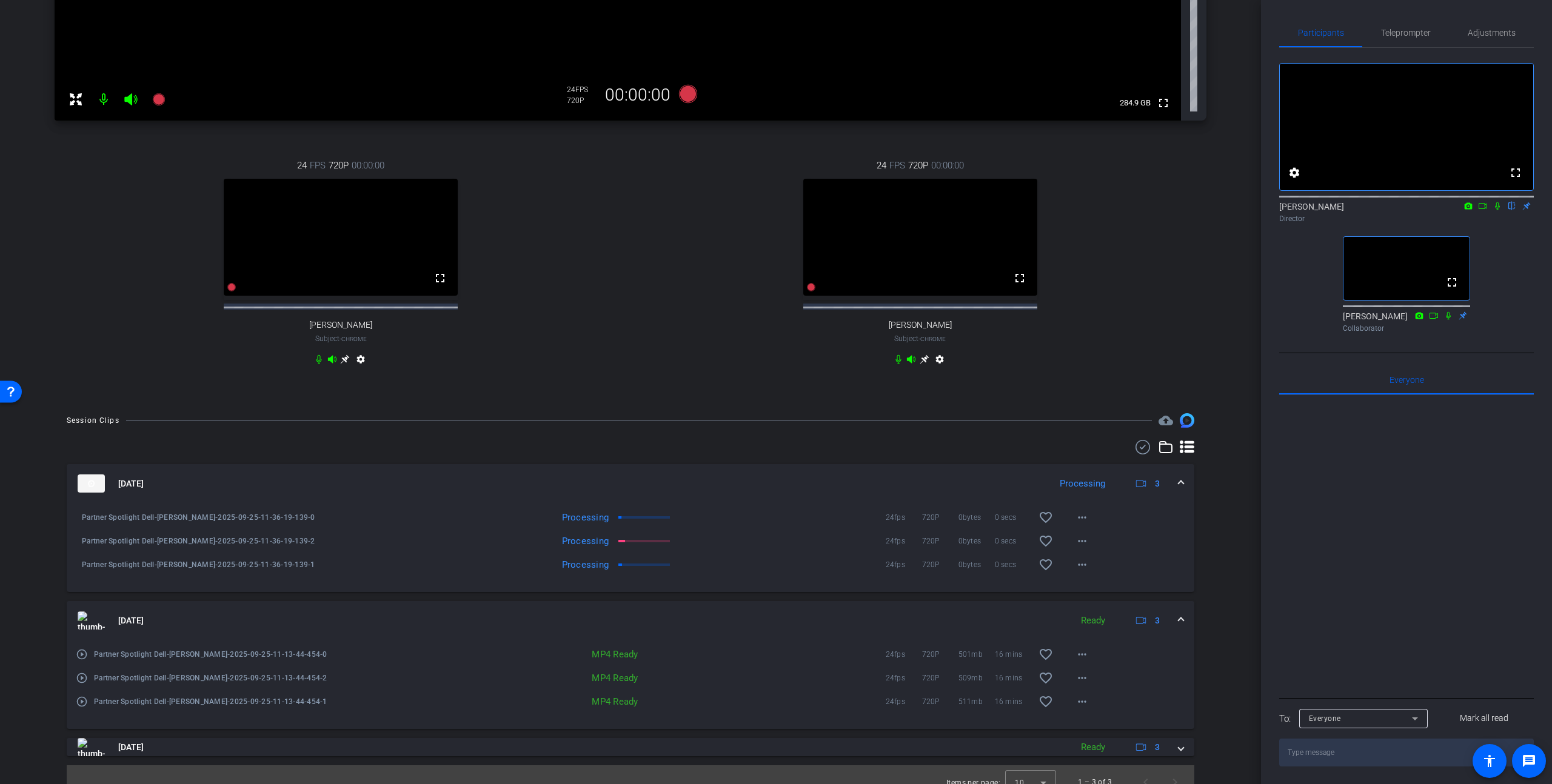
scroll to position [417, 0]
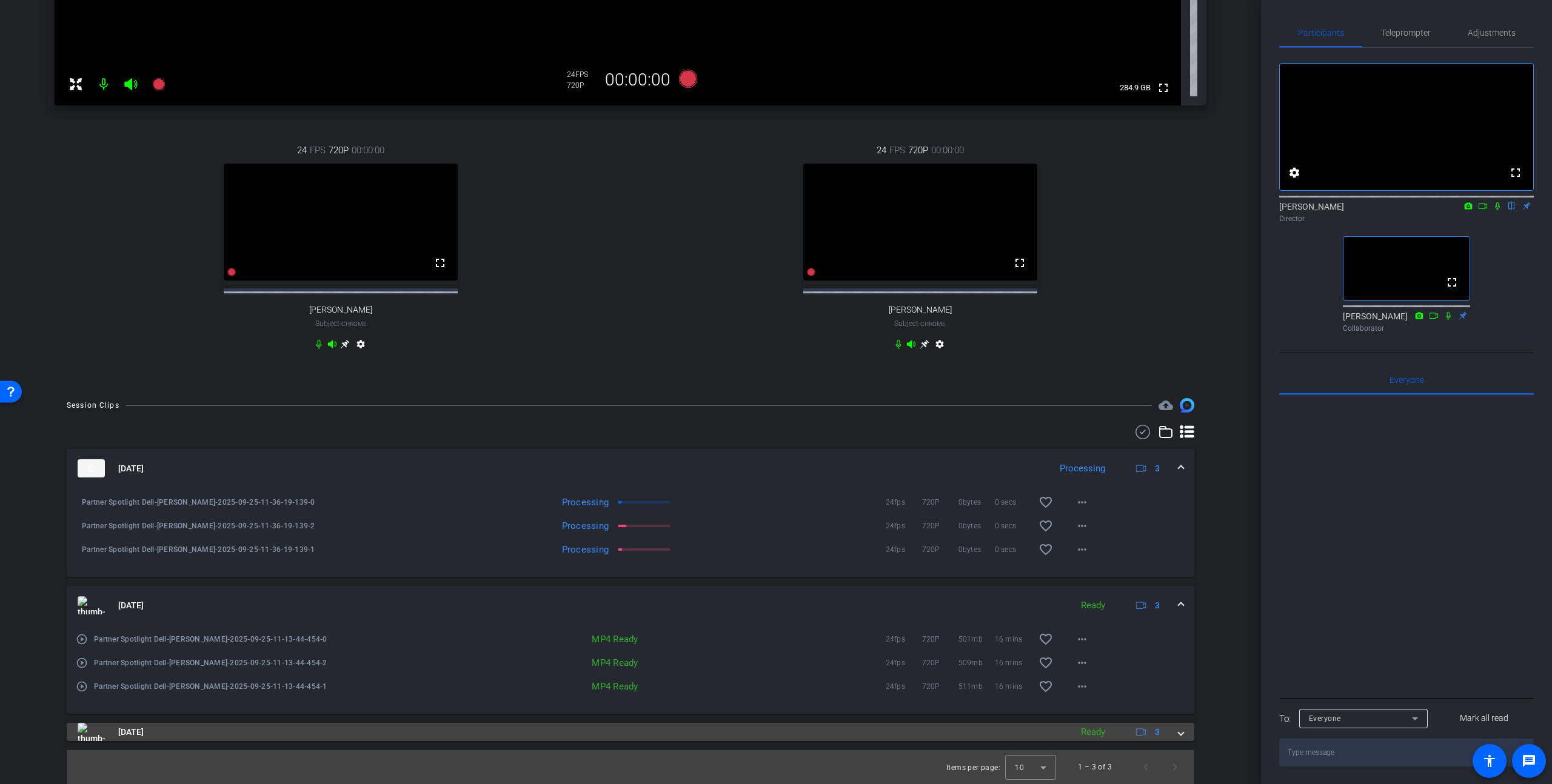
click at [636, 528] on div "[DATE] Ready 3" at bounding box center [628, 732] width 1101 height 18
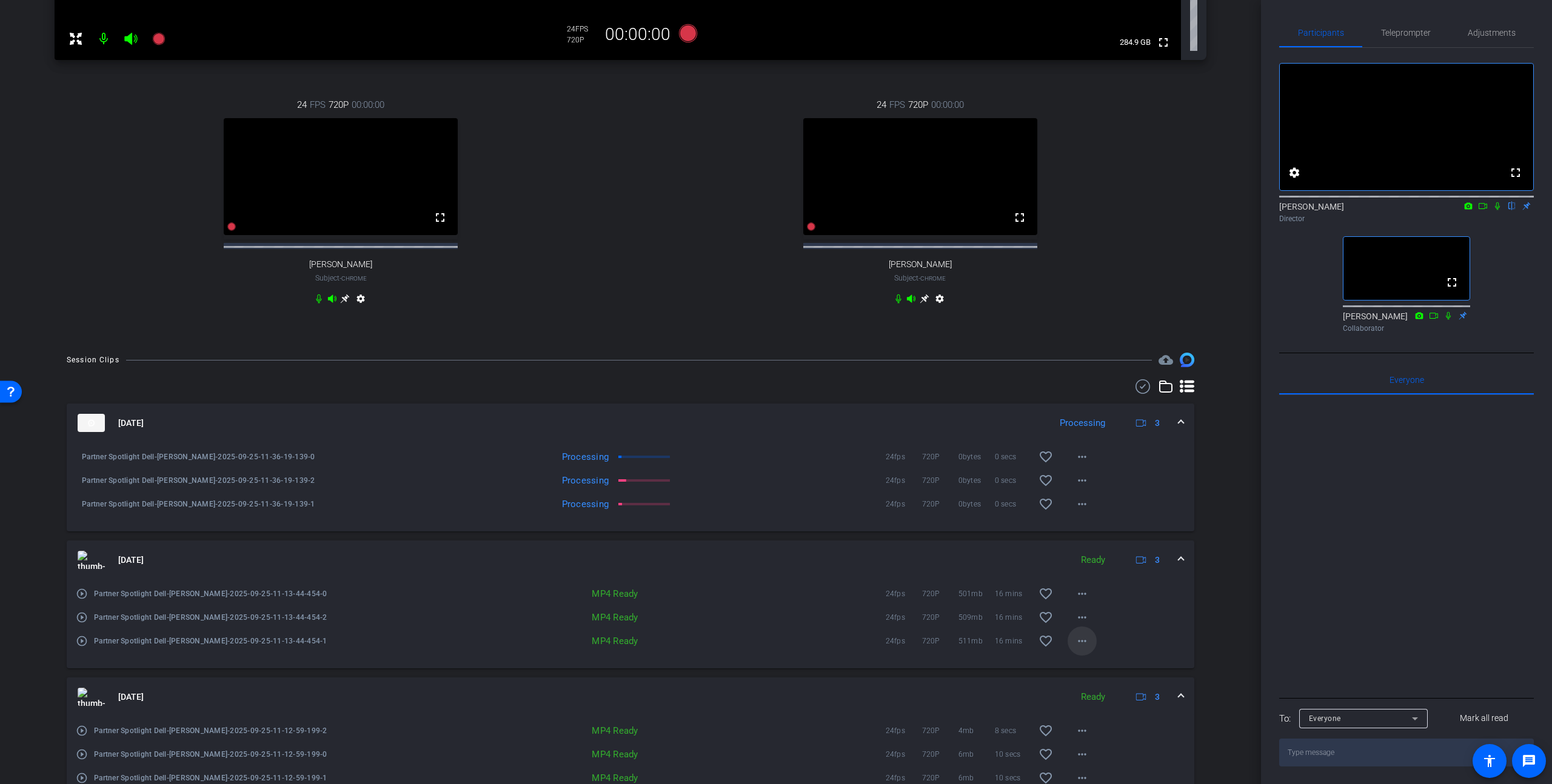
scroll to position [453, 0]
click at [636, 528] on mat-icon "favorite_border" at bounding box center [1046, 641] width 15 height 15
click at [636, 528] on mat-icon "favorite_border" at bounding box center [1046, 617] width 15 height 15
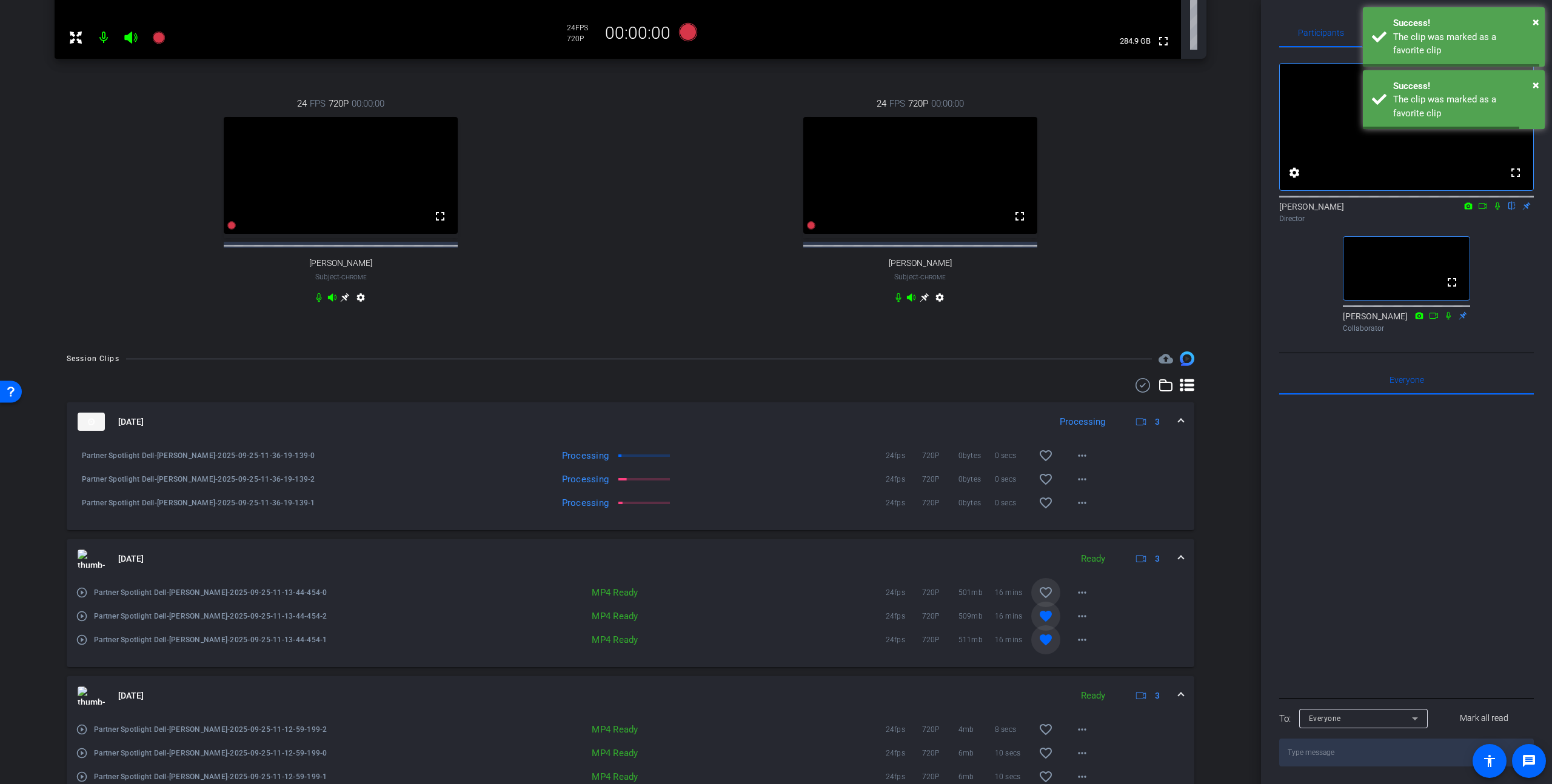
click at [636, 528] on mat-icon "favorite_border" at bounding box center [1046, 593] width 15 height 15
click at [636, 510] on mat-icon "favorite_border" at bounding box center [1046, 503] width 15 height 15
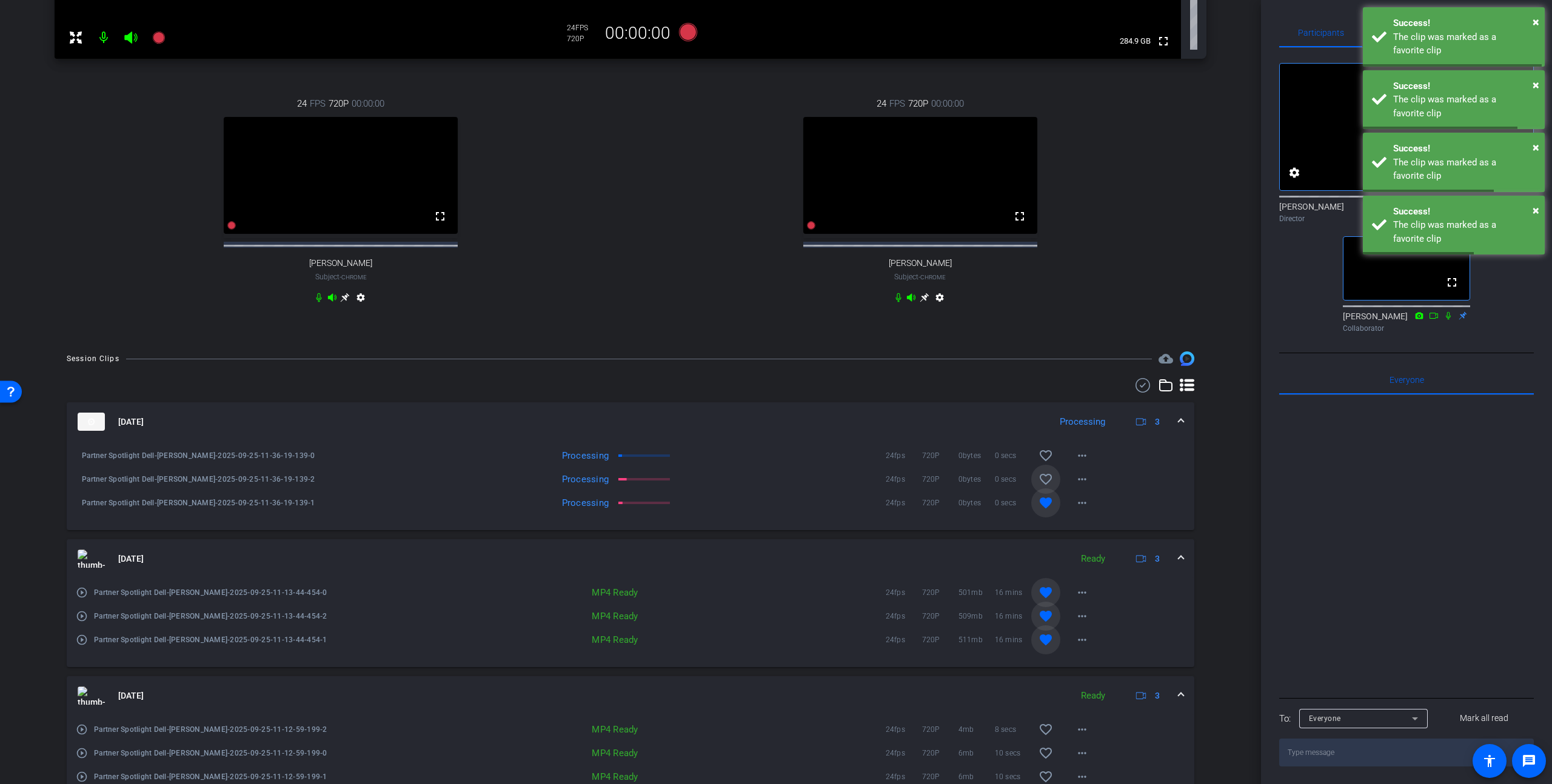
click at [636, 480] on span at bounding box center [1046, 479] width 29 height 29
click at [636, 457] on span at bounding box center [1046, 455] width 29 height 29
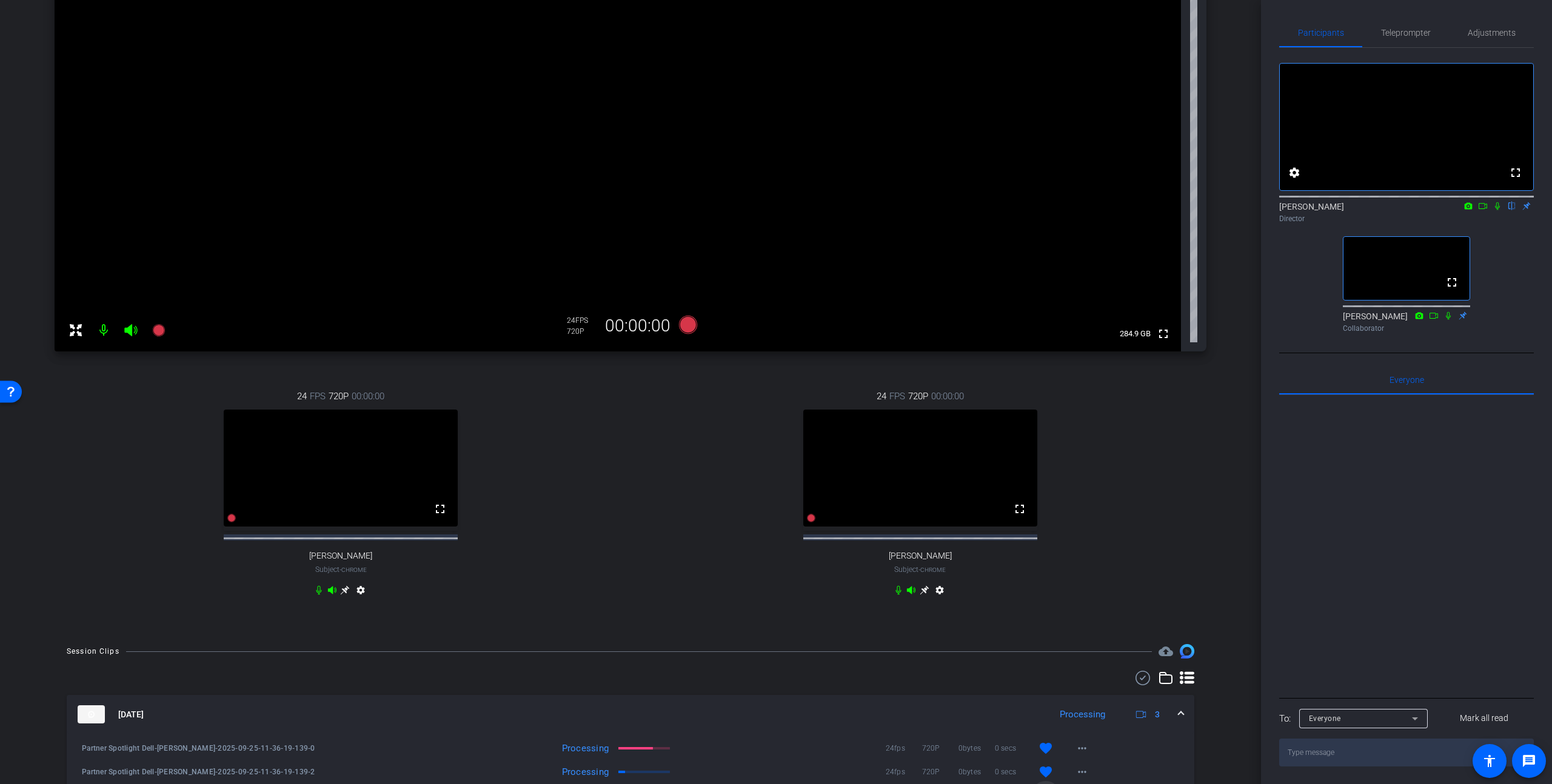
scroll to position [143, 0]
